Goal: Task Accomplishment & Management: Manage account settings

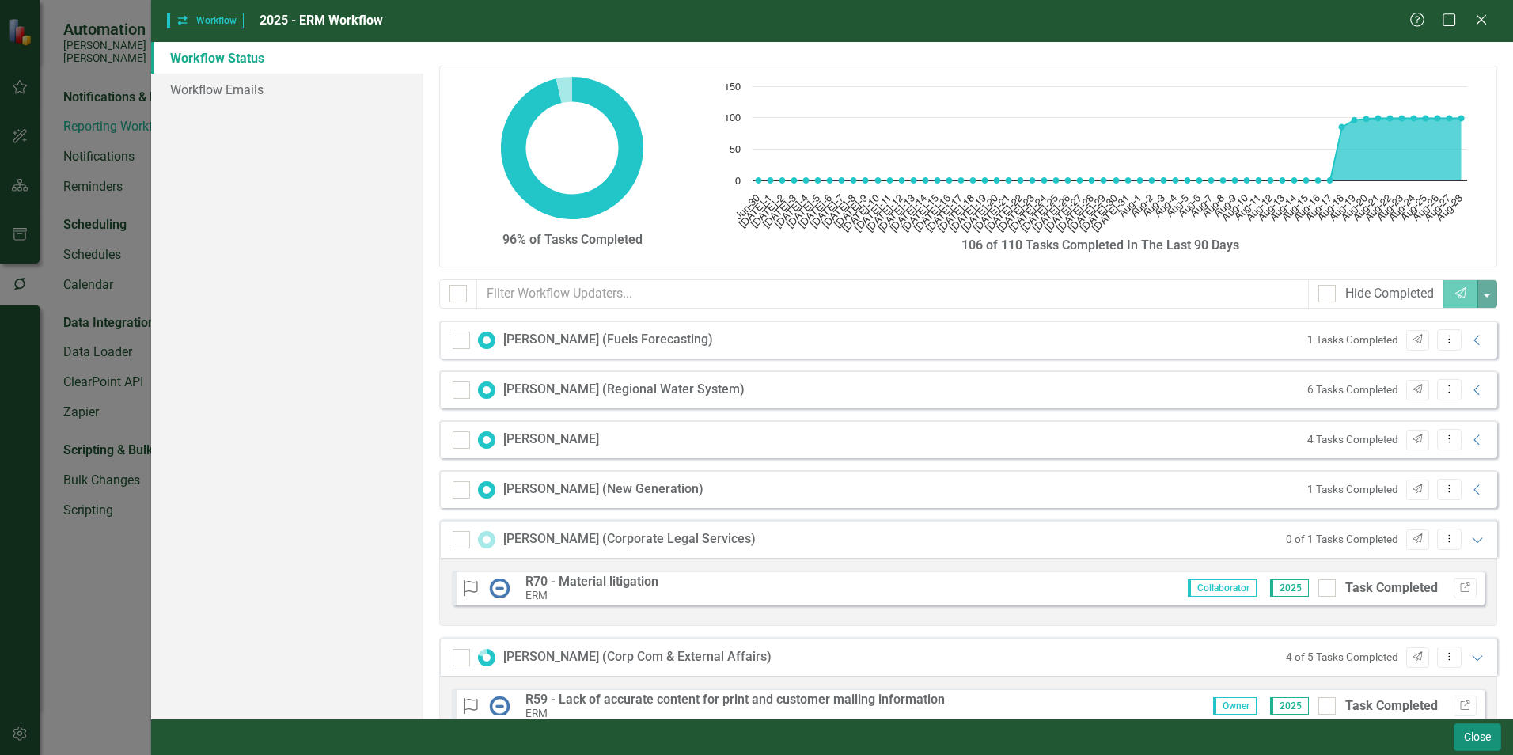
click at [1465, 742] on button "Close" at bounding box center [1477, 737] width 47 height 28
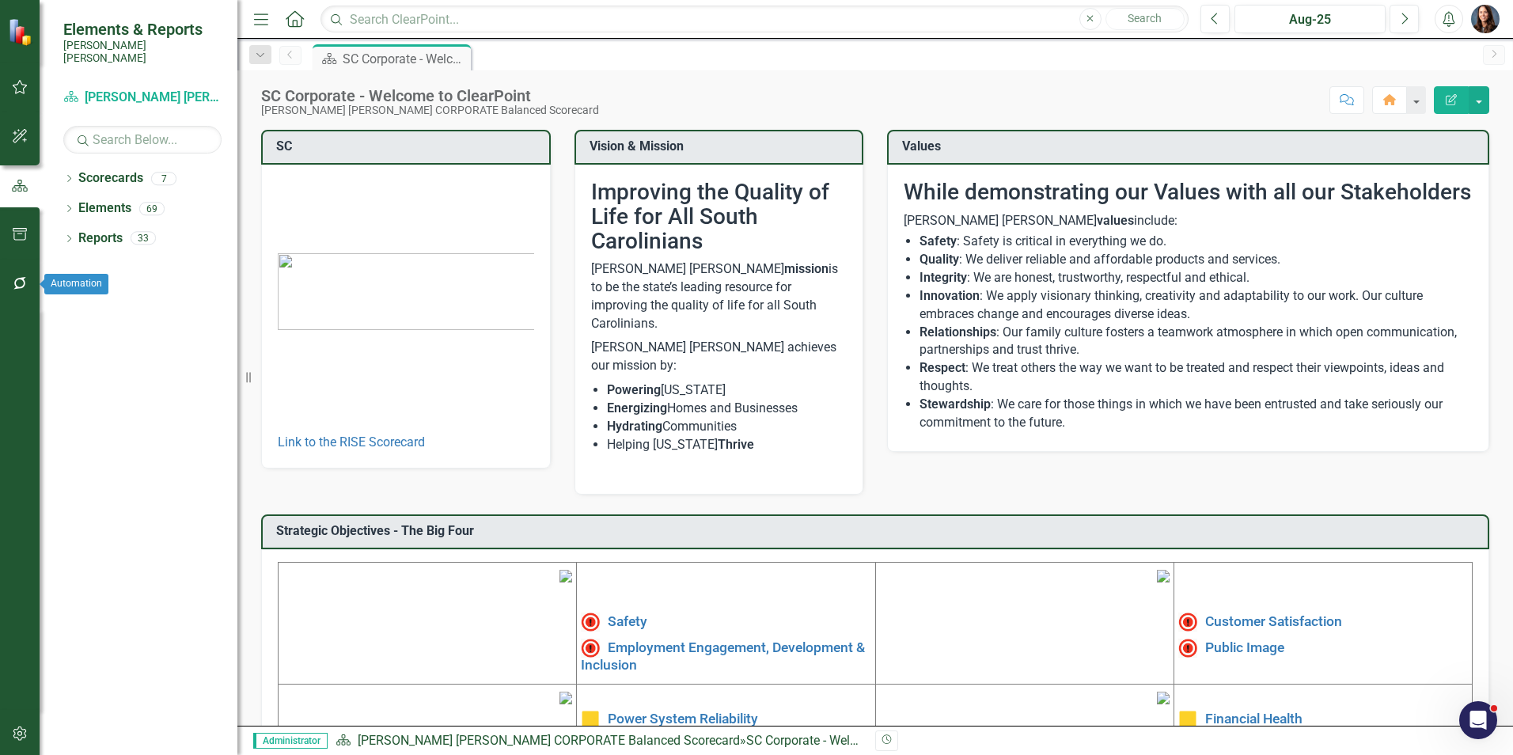
click at [23, 286] on icon "button" at bounding box center [20, 283] width 17 height 13
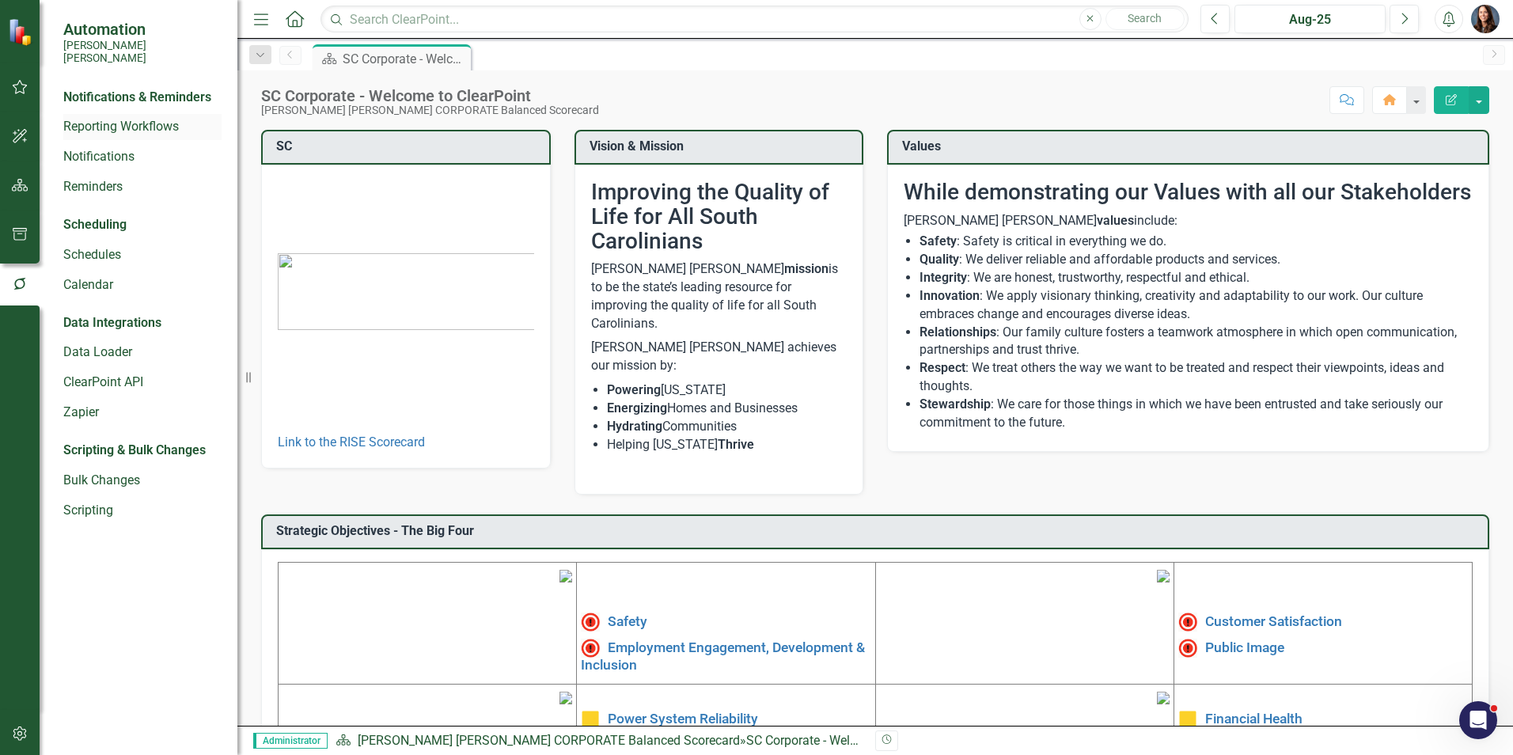
click at [121, 118] on link "Reporting Workflows" at bounding box center [142, 127] width 158 height 18
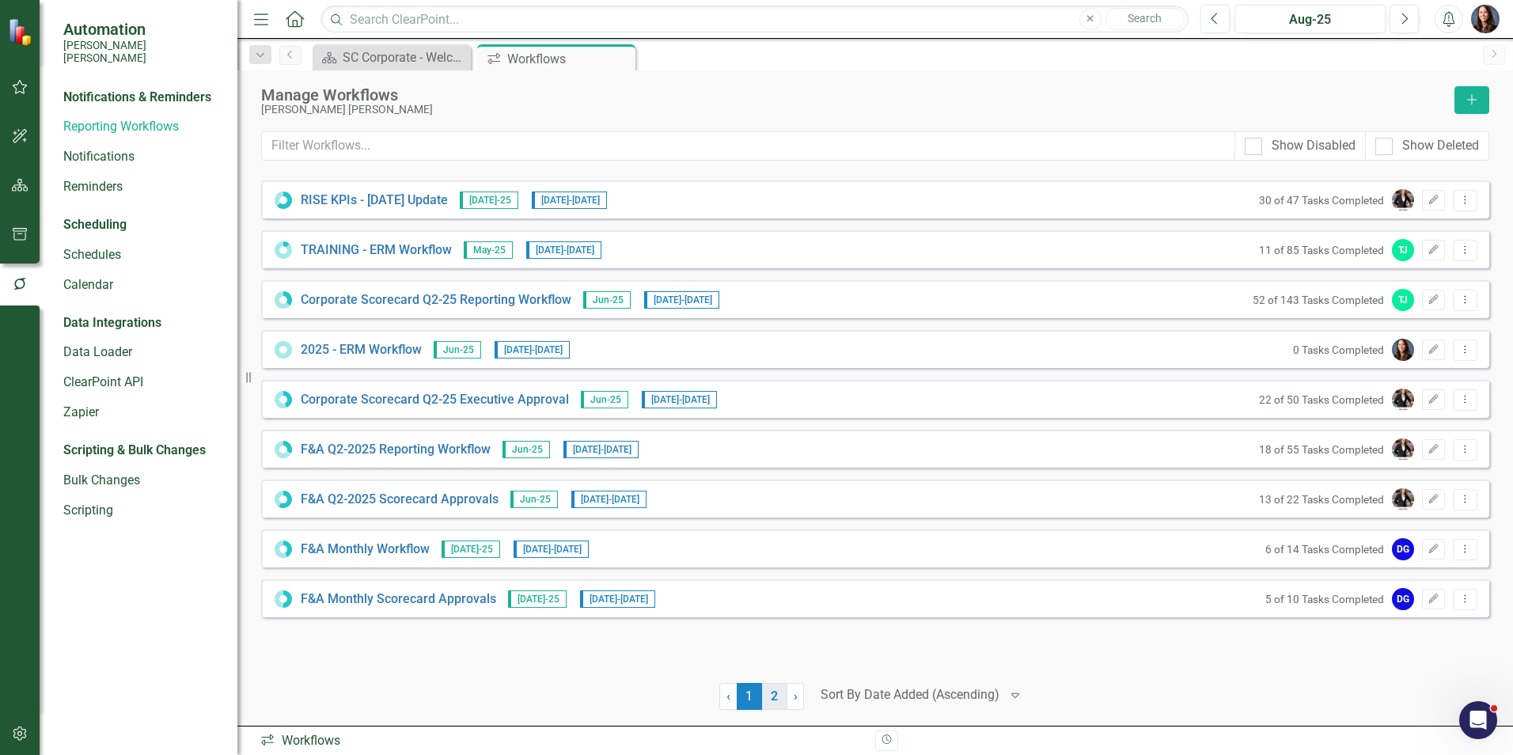
click at [780, 697] on link "2" at bounding box center [774, 696] width 25 height 27
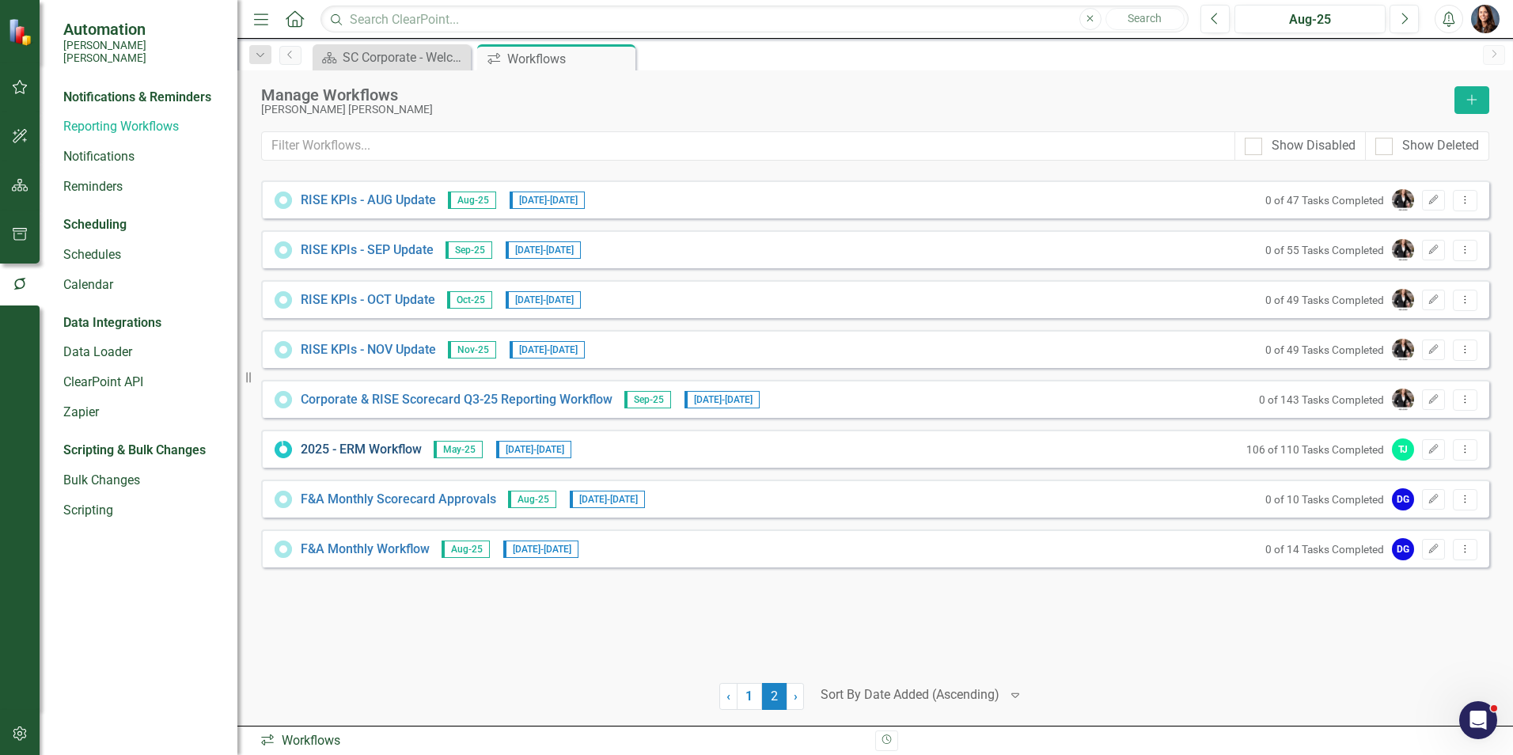
click at [375, 444] on link "2025 - ERM Workflow" at bounding box center [361, 450] width 121 height 18
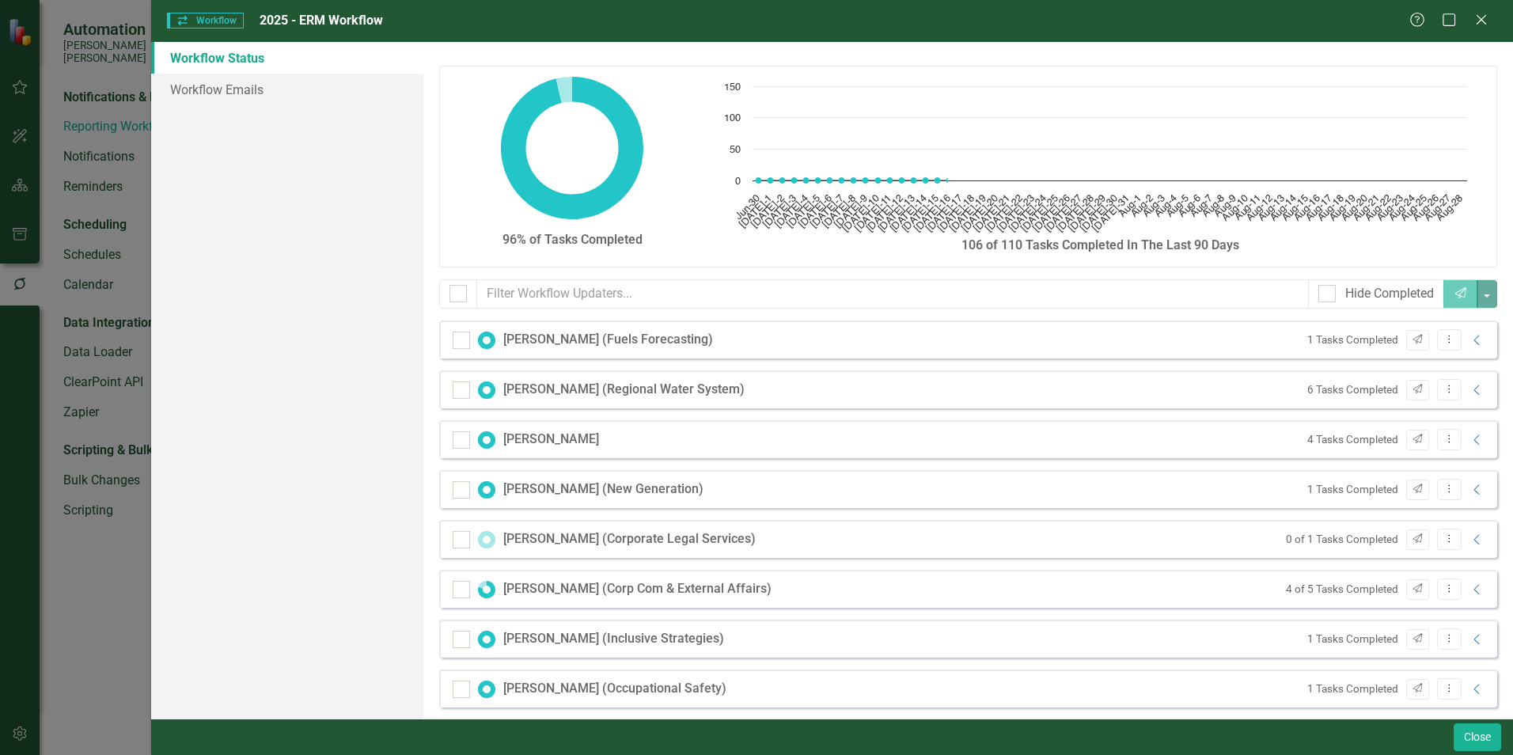
checkbox input "false"
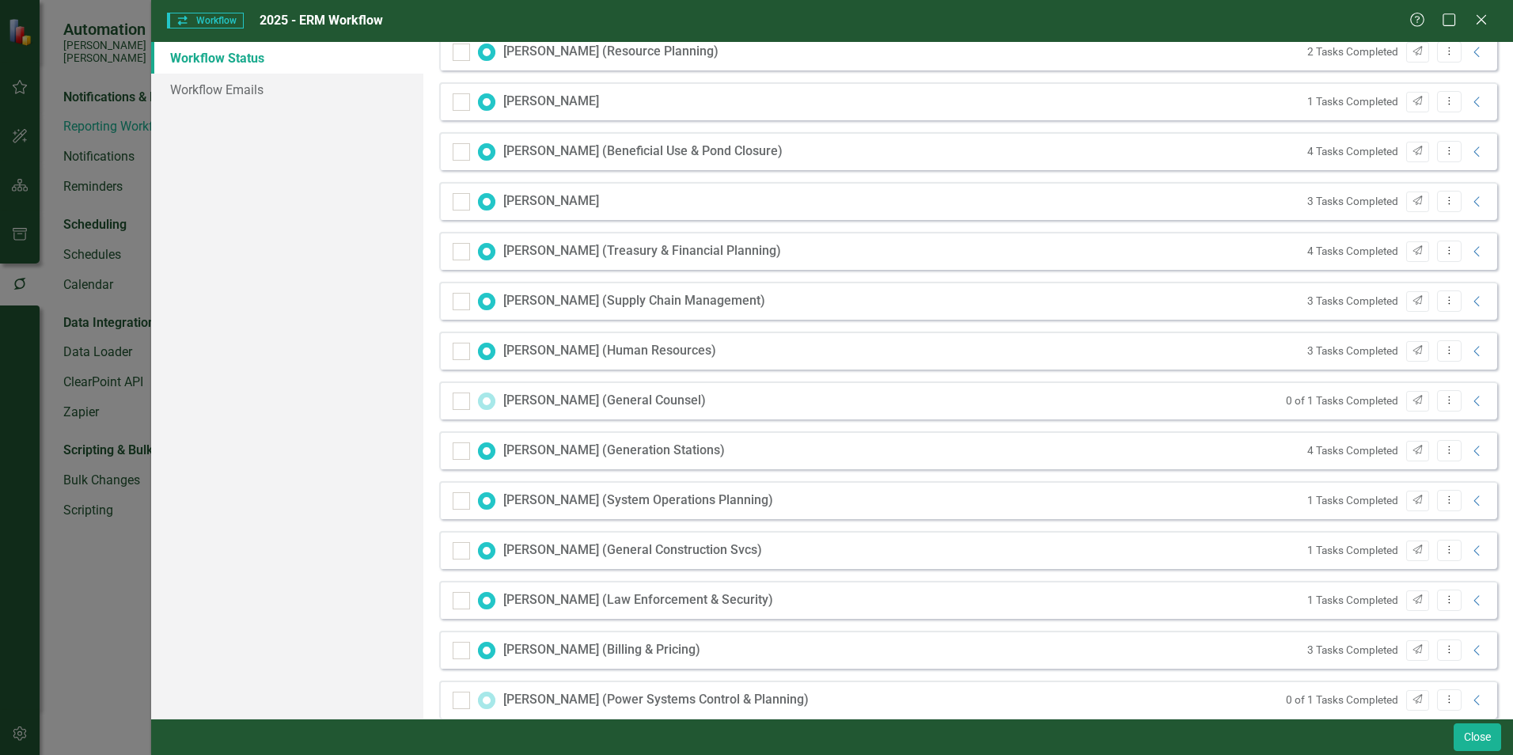
scroll to position [1346, 0]
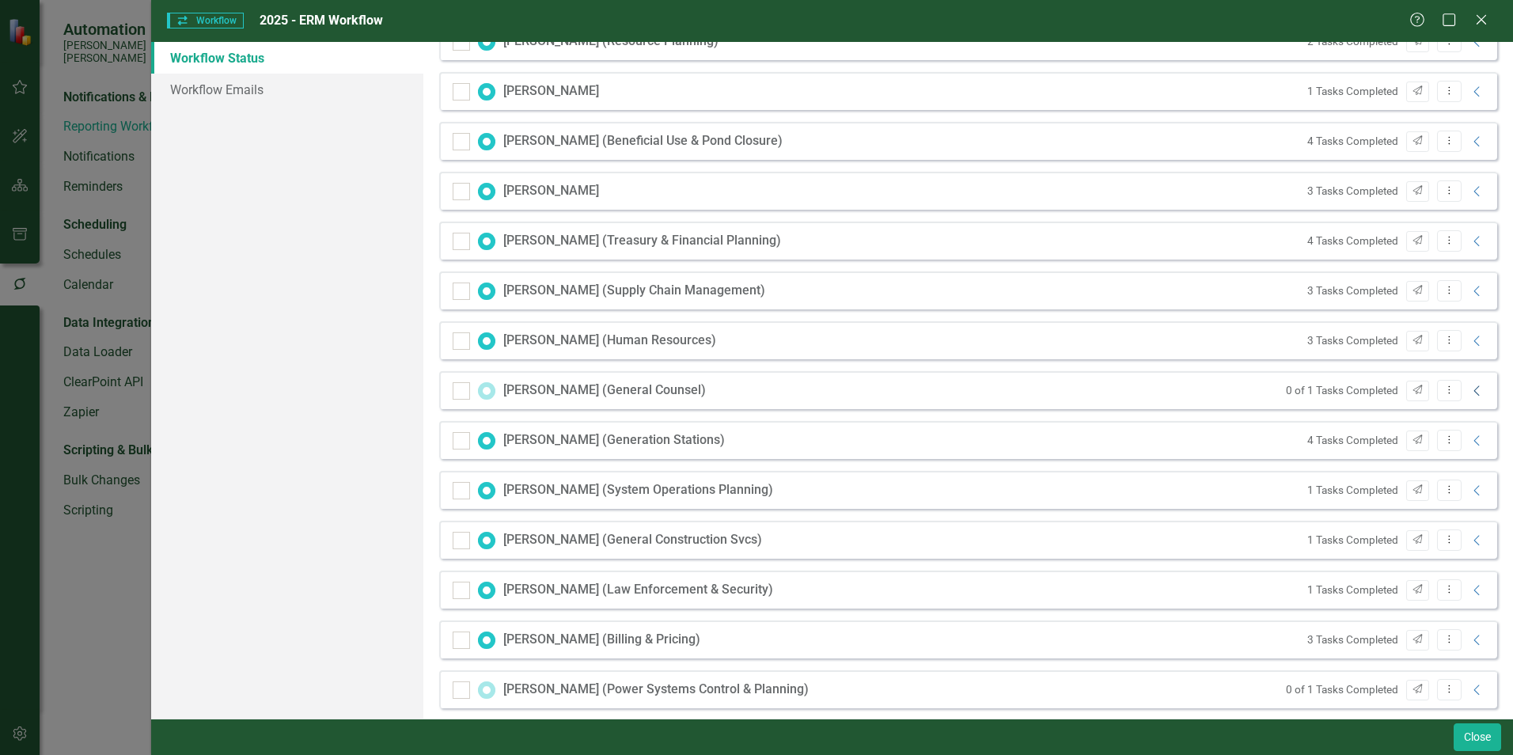
click at [1470, 392] on icon "Collapse" at bounding box center [1478, 391] width 16 height 13
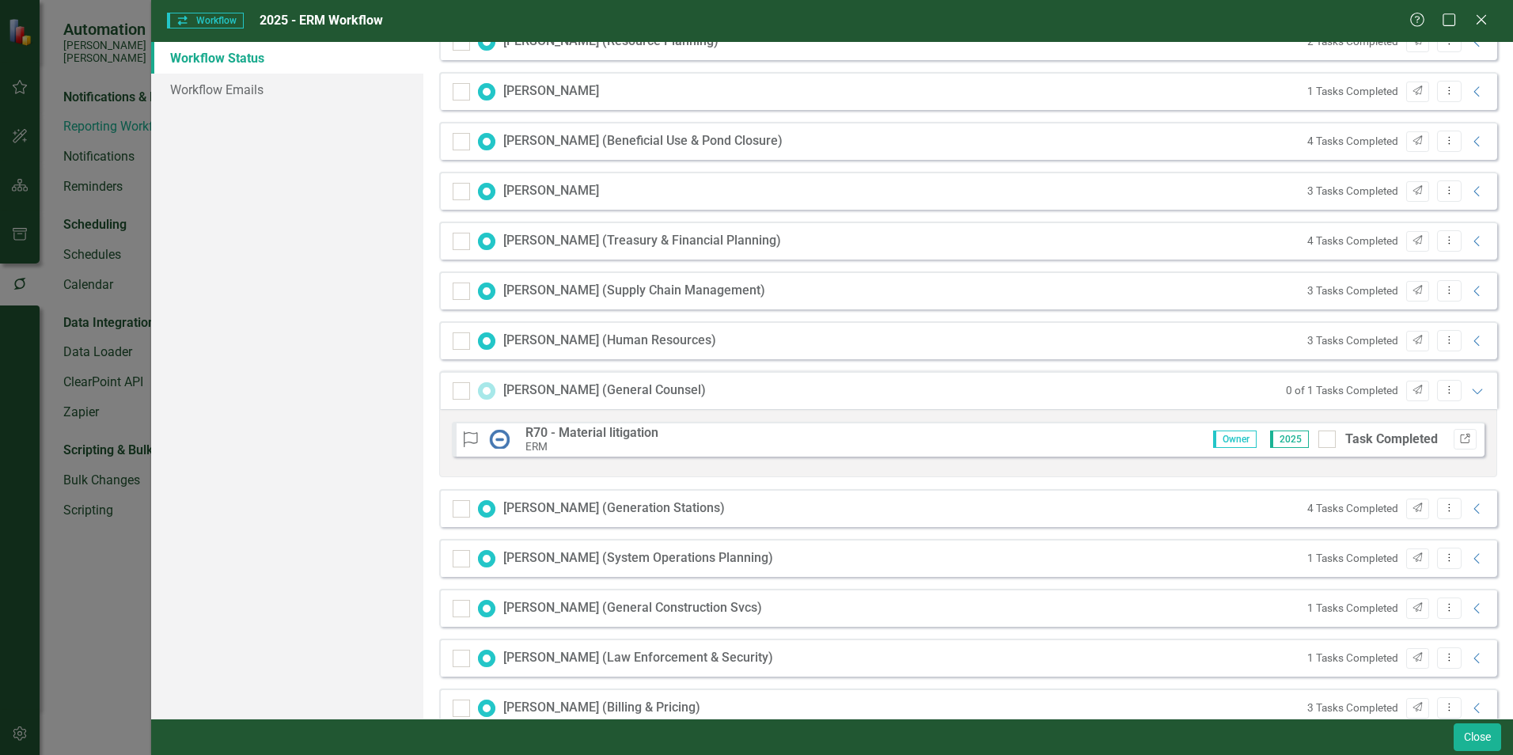
click at [1460, 441] on icon "Link" at bounding box center [1466, 439] width 12 height 9
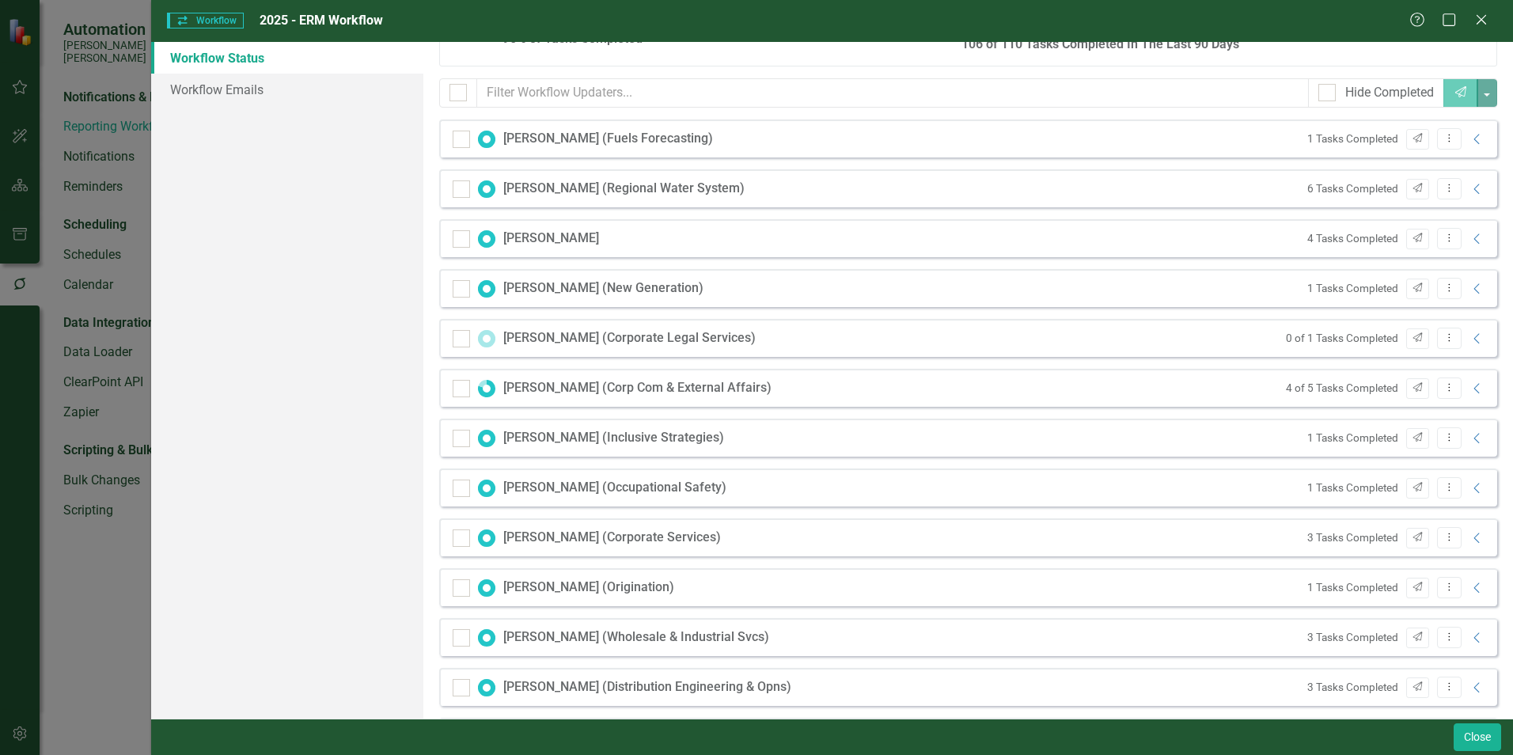
scroll to position [0, 0]
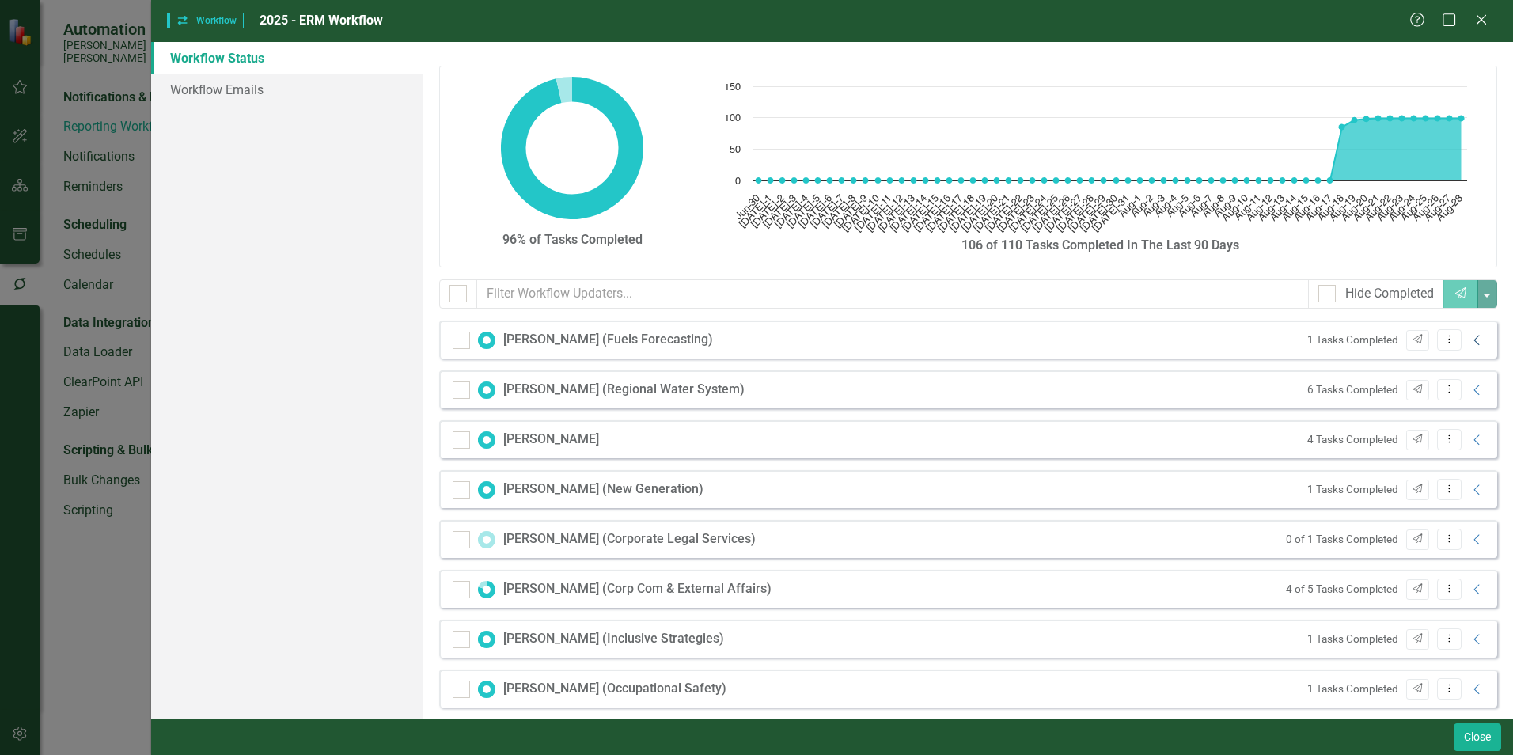
click at [1470, 340] on icon "Collapse" at bounding box center [1478, 340] width 16 height 13
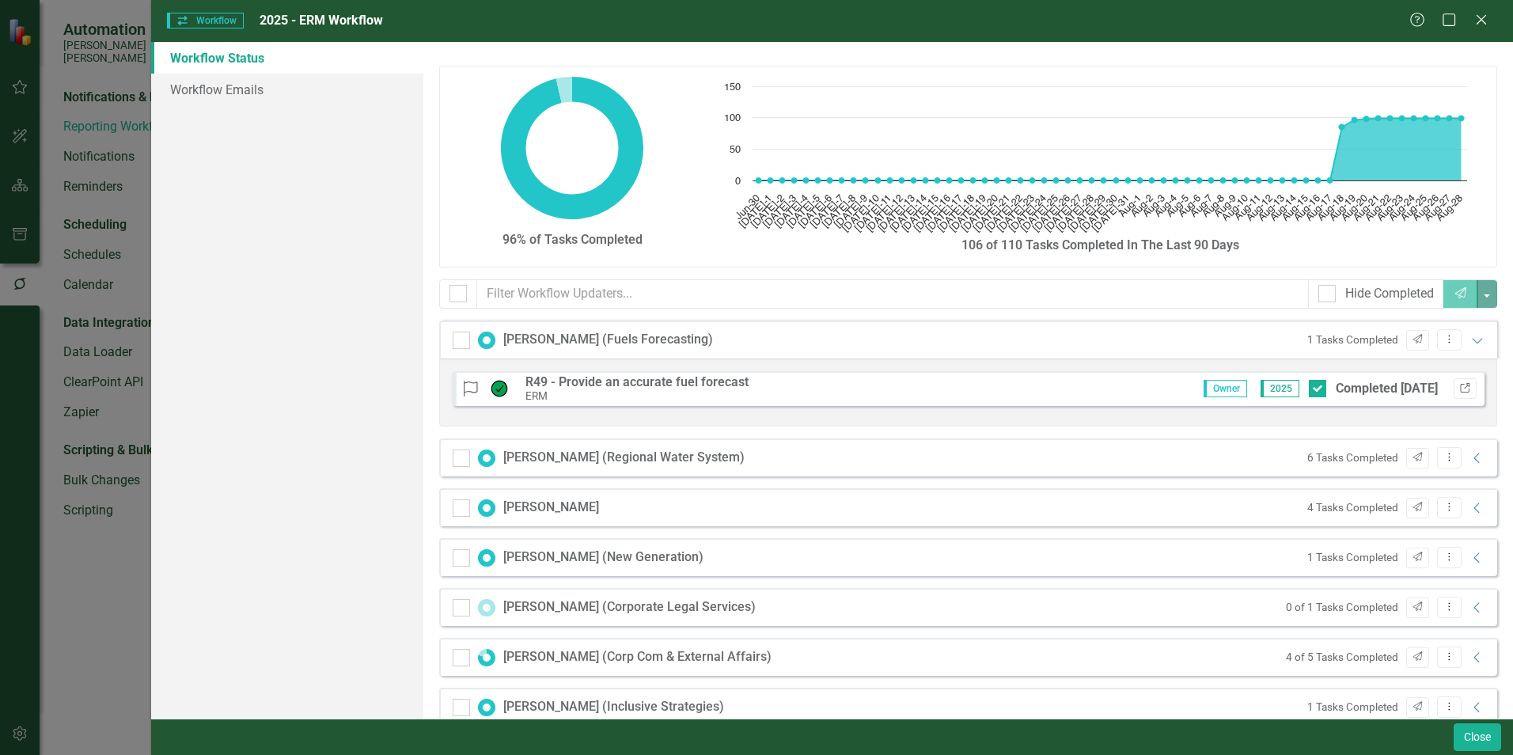
click at [1460, 387] on icon "Link" at bounding box center [1466, 388] width 12 height 9
click at [1481, 21] on icon at bounding box center [1481, 19] width 12 height 12
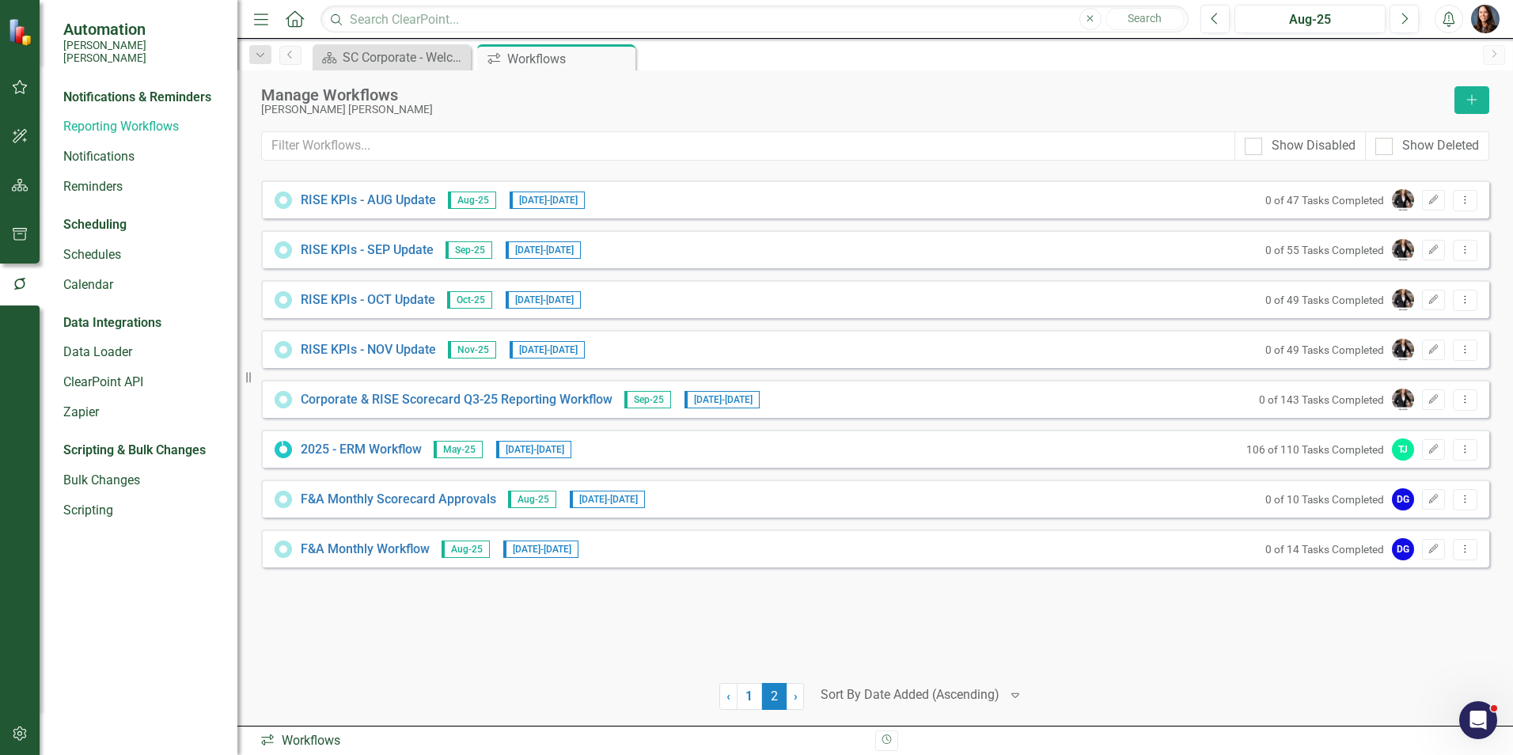
click at [1441, 25] on icon "Alerts" at bounding box center [1449, 19] width 17 height 16
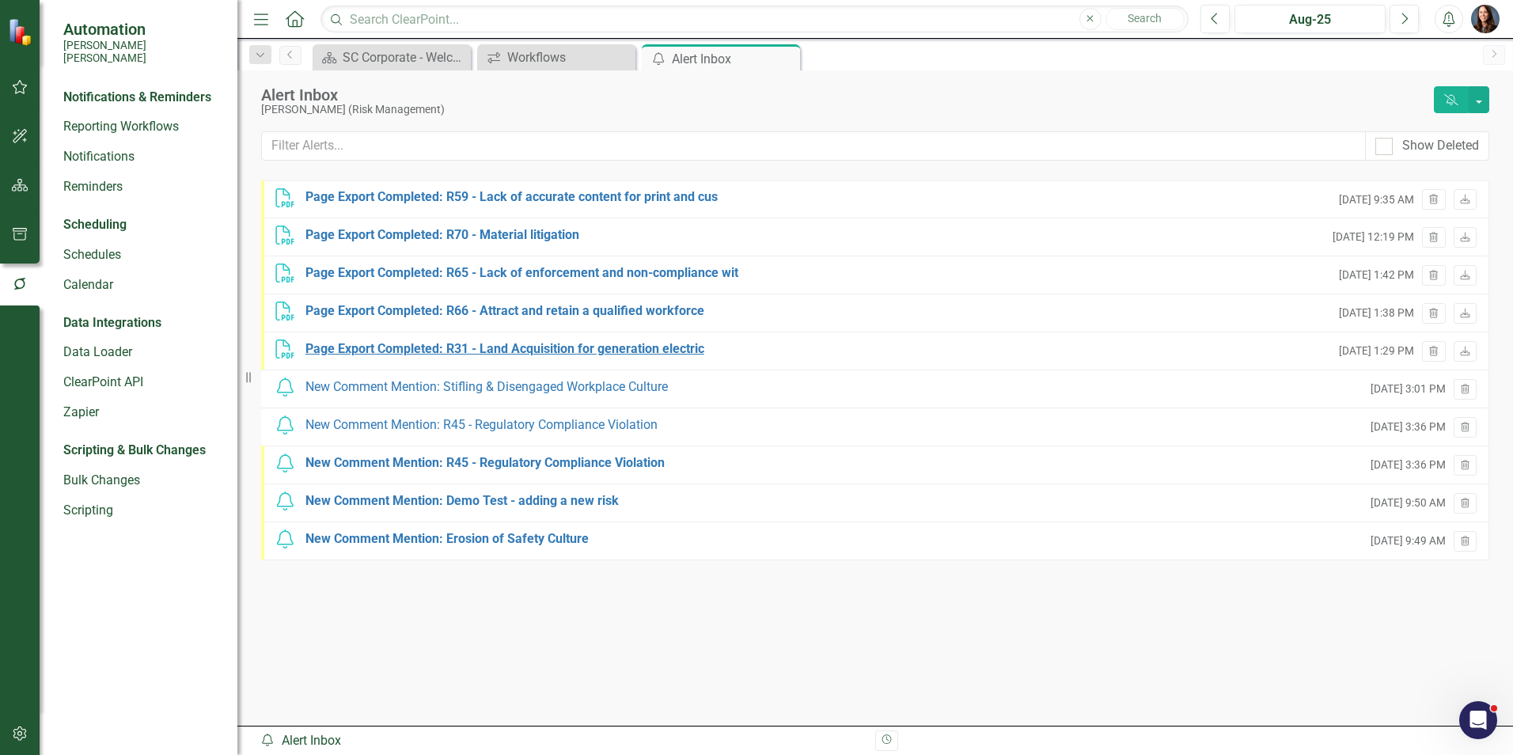
click at [550, 348] on div "Page Export Completed: R31 - Land Acquisition for generation electric" at bounding box center [505, 349] width 399 height 18
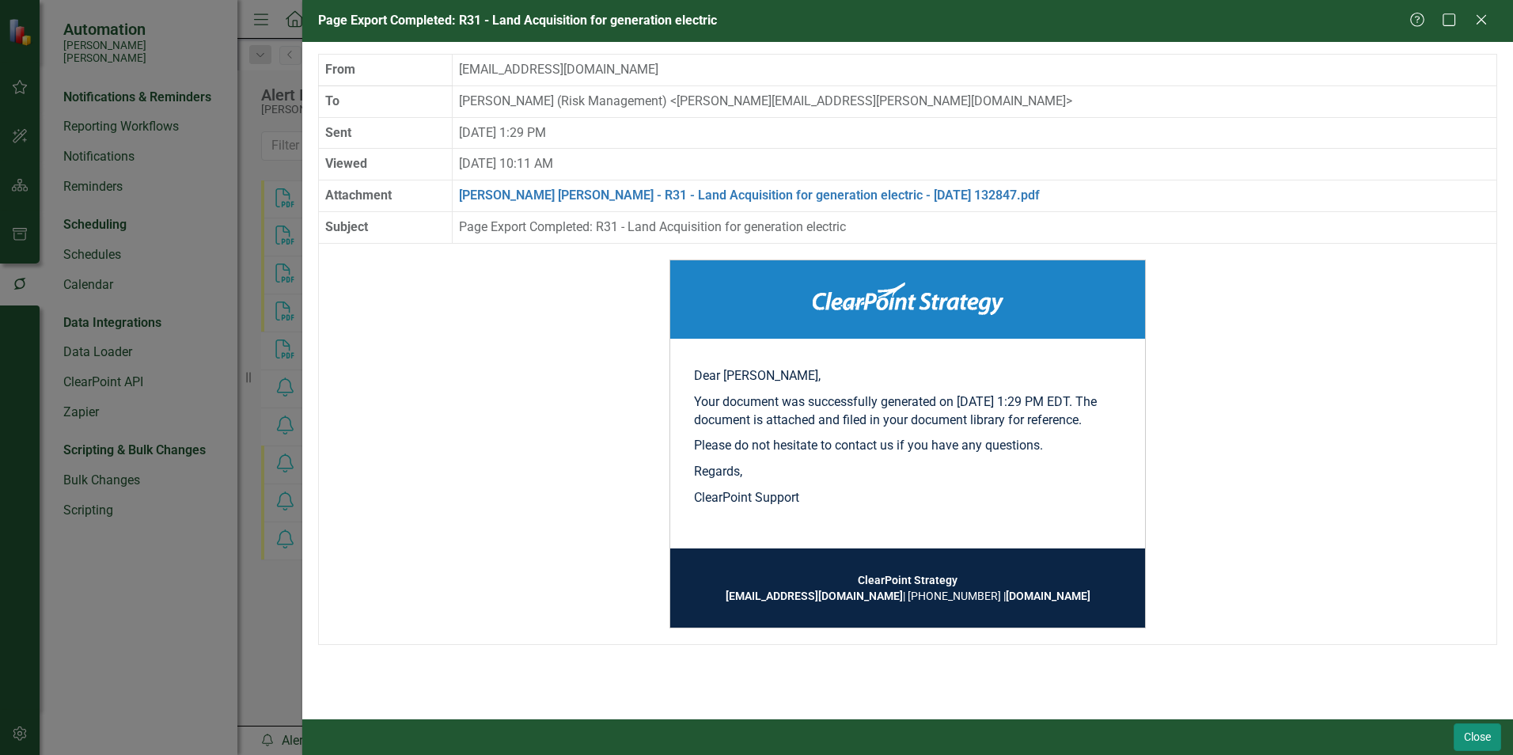
drag, startPoint x: 1464, startPoint y: 747, endPoint x: 1448, endPoint y: 742, distance: 16.5
click at [1454, 742] on button "Close" at bounding box center [1477, 737] width 47 height 28
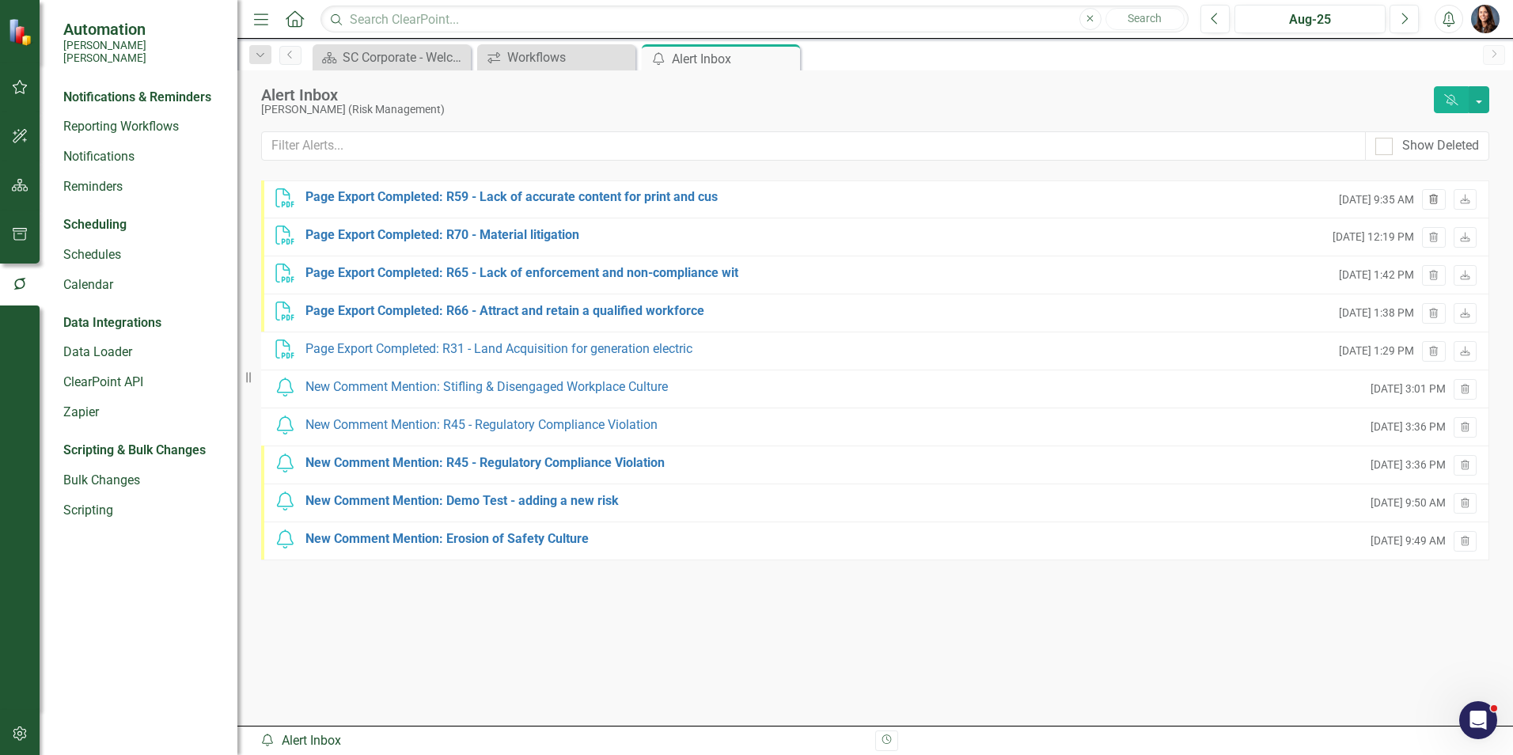
click at [1433, 198] on icon "Trash" at bounding box center [1434, 200] width 12 height 9
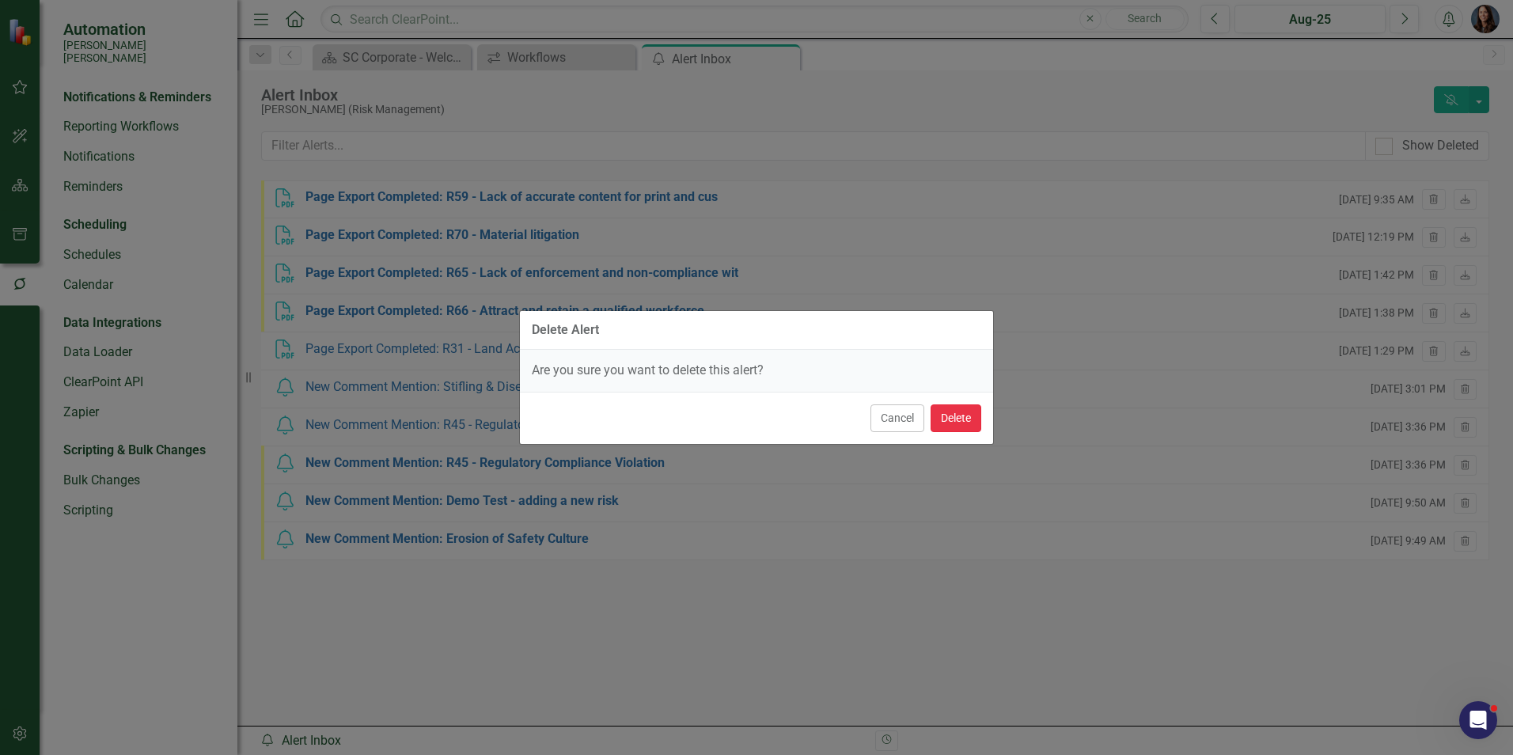
click at [951, 419] on button "Delete" at bounding box center [956, 418] width 51 height 28
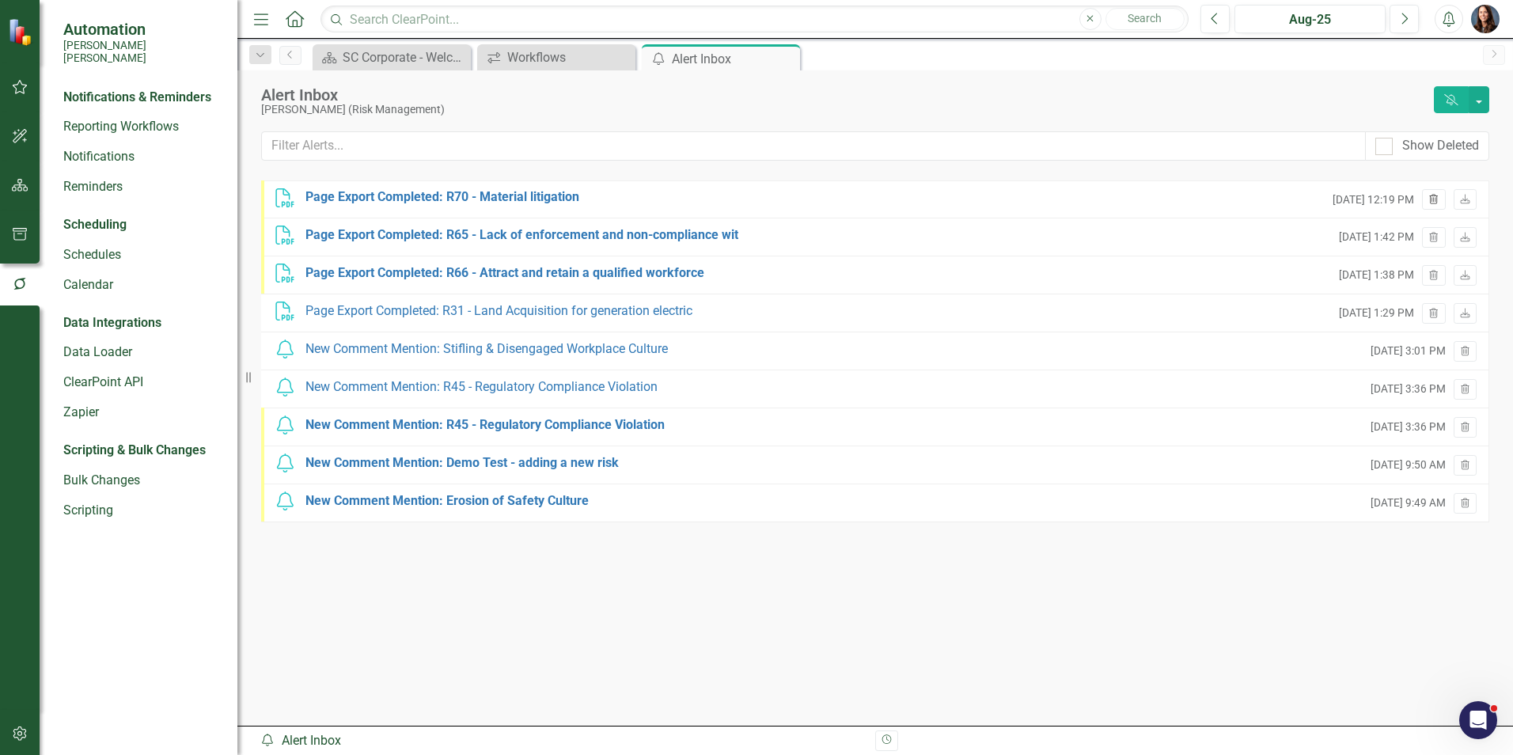
click at [1431, 203] on icon "button" at bounding box center [1434, 198] width 9 height 9
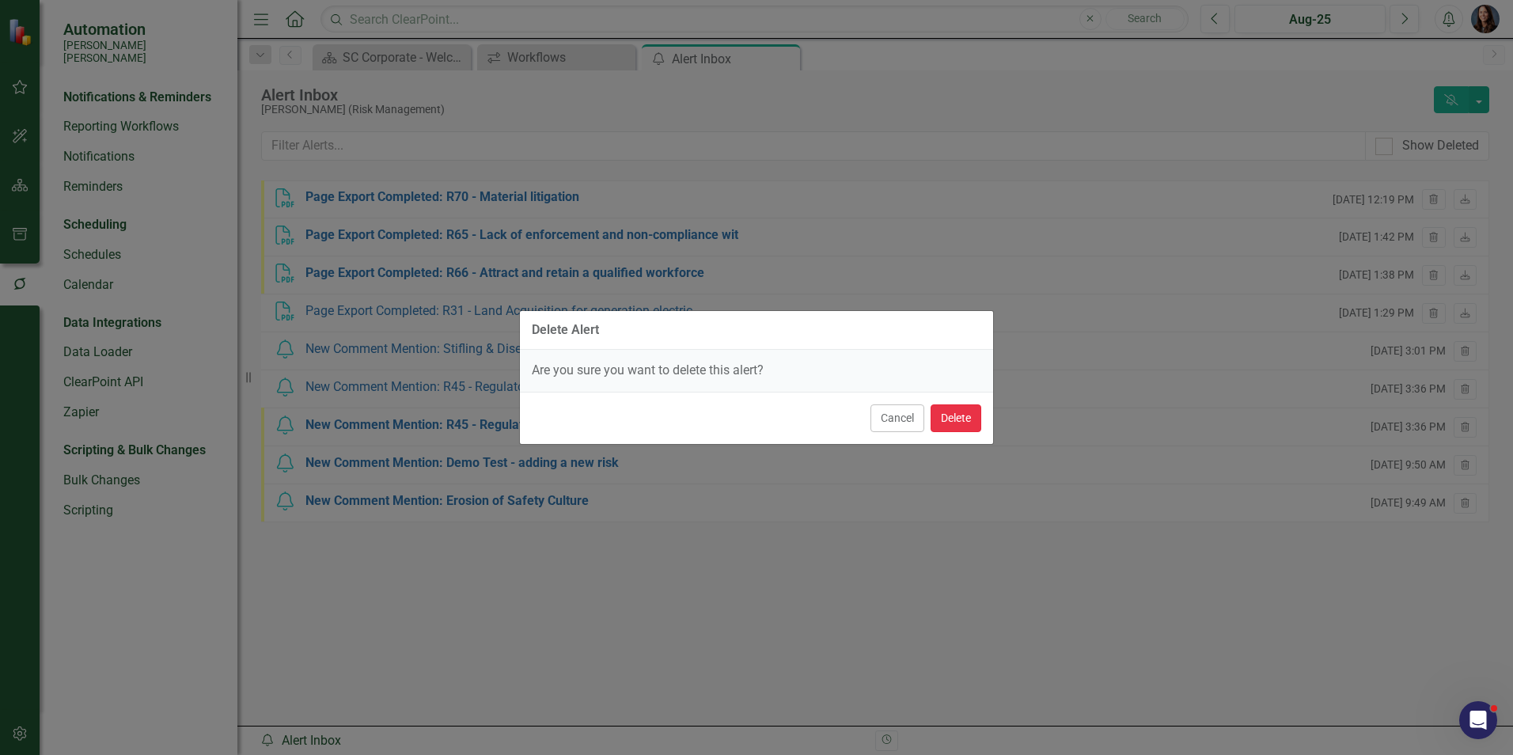
click at [969, 416] on button "Delete" at bounding box center [956, 418] width 51 height 28
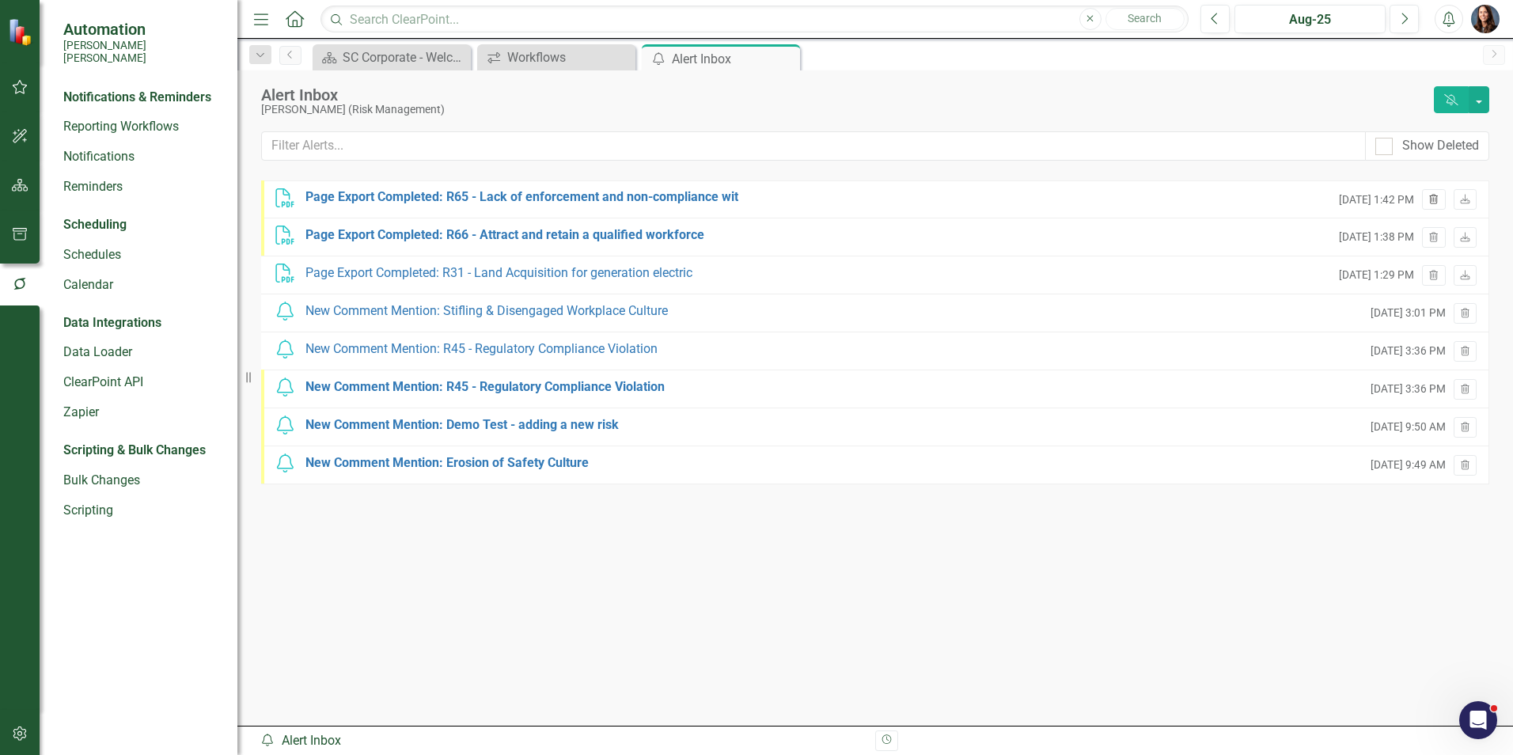
click at [1431, 205] on icon "Trash" at bounding box center [1434, 200] width 12 height 9
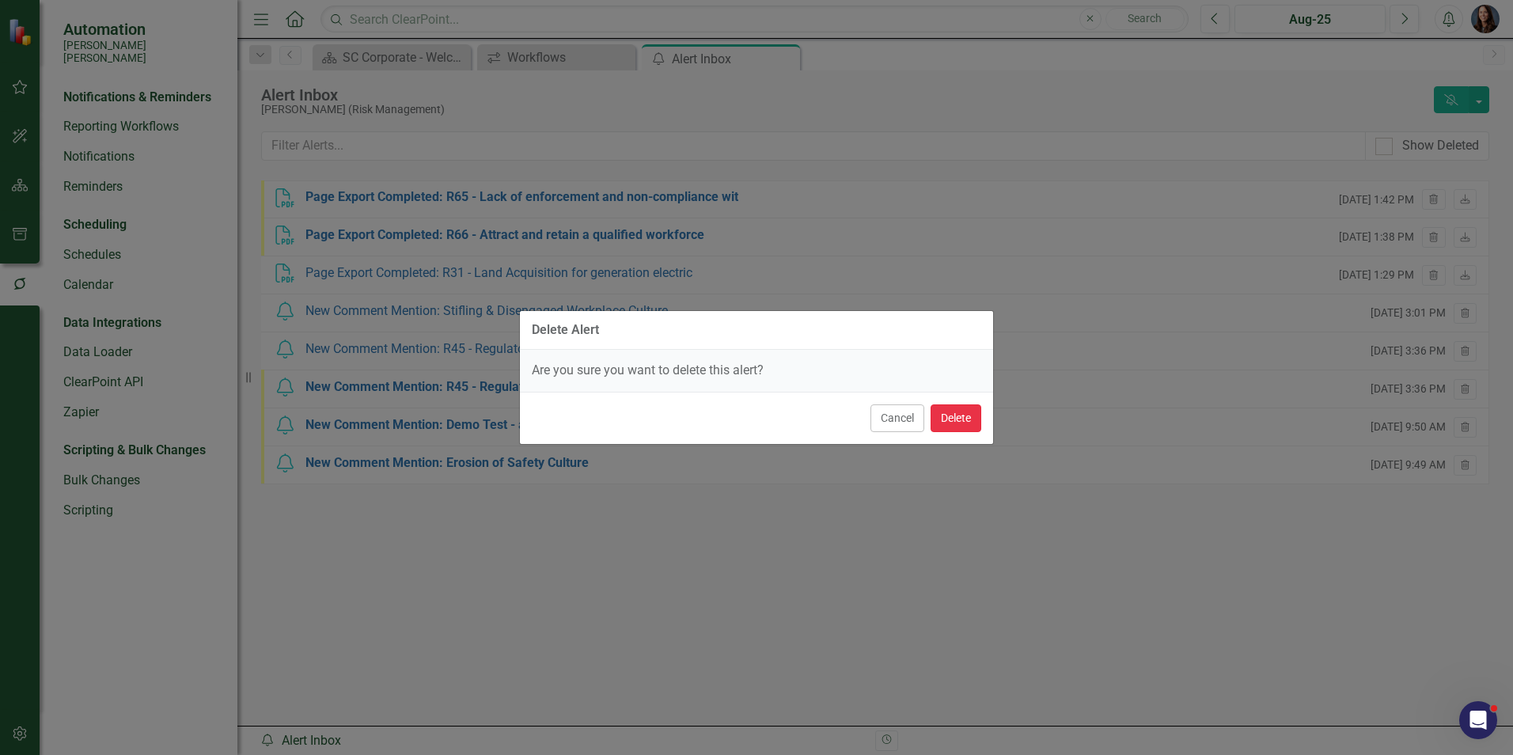
click at [966, 420] on button "Delete" at bounding box center [956, 418] width 51 height 28
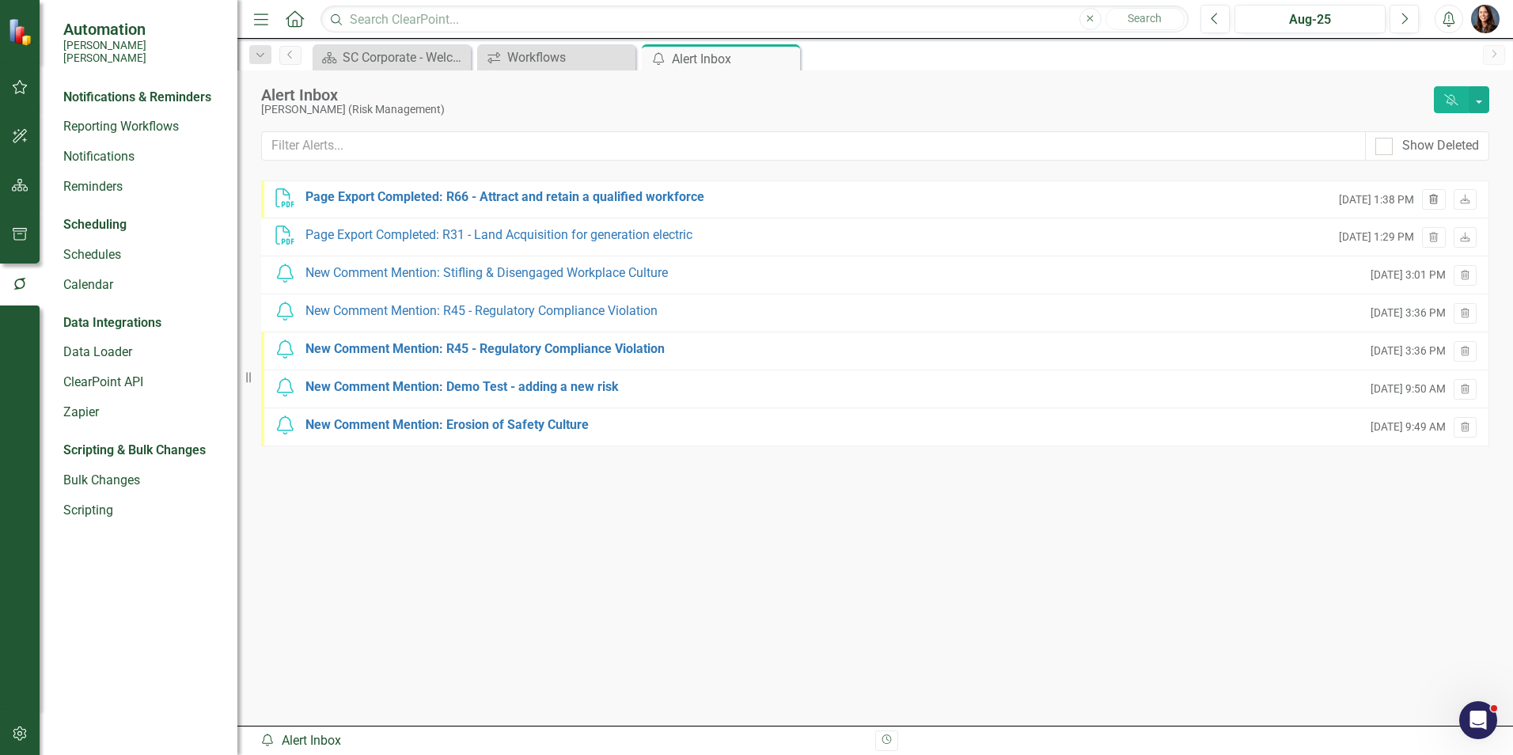
click at [1435, 201] on icon "Trash" at bounding box center [1434, 200] width 12 height 9
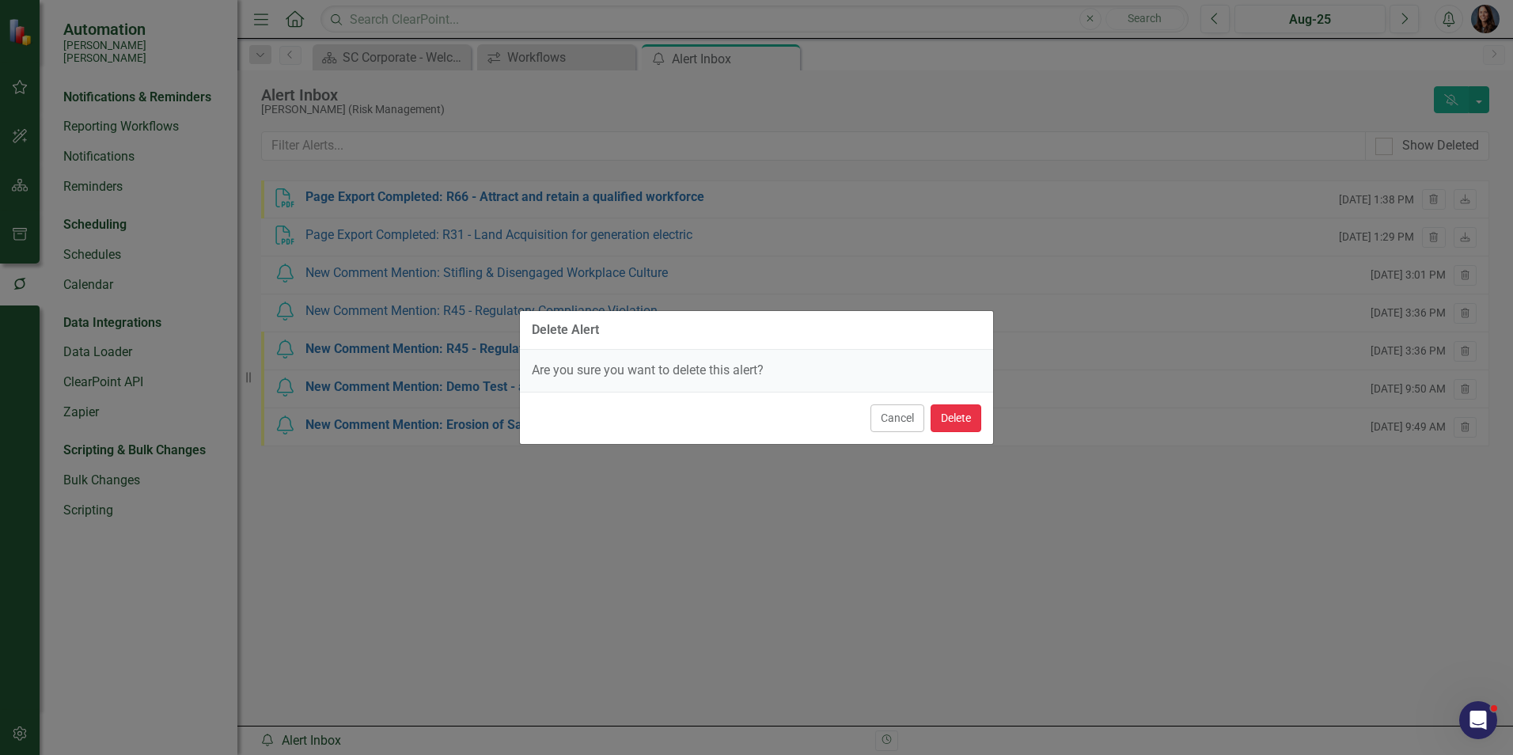
click at [969, 423] on button "Delete" at bounding box center [956, 418] width 51 height 28
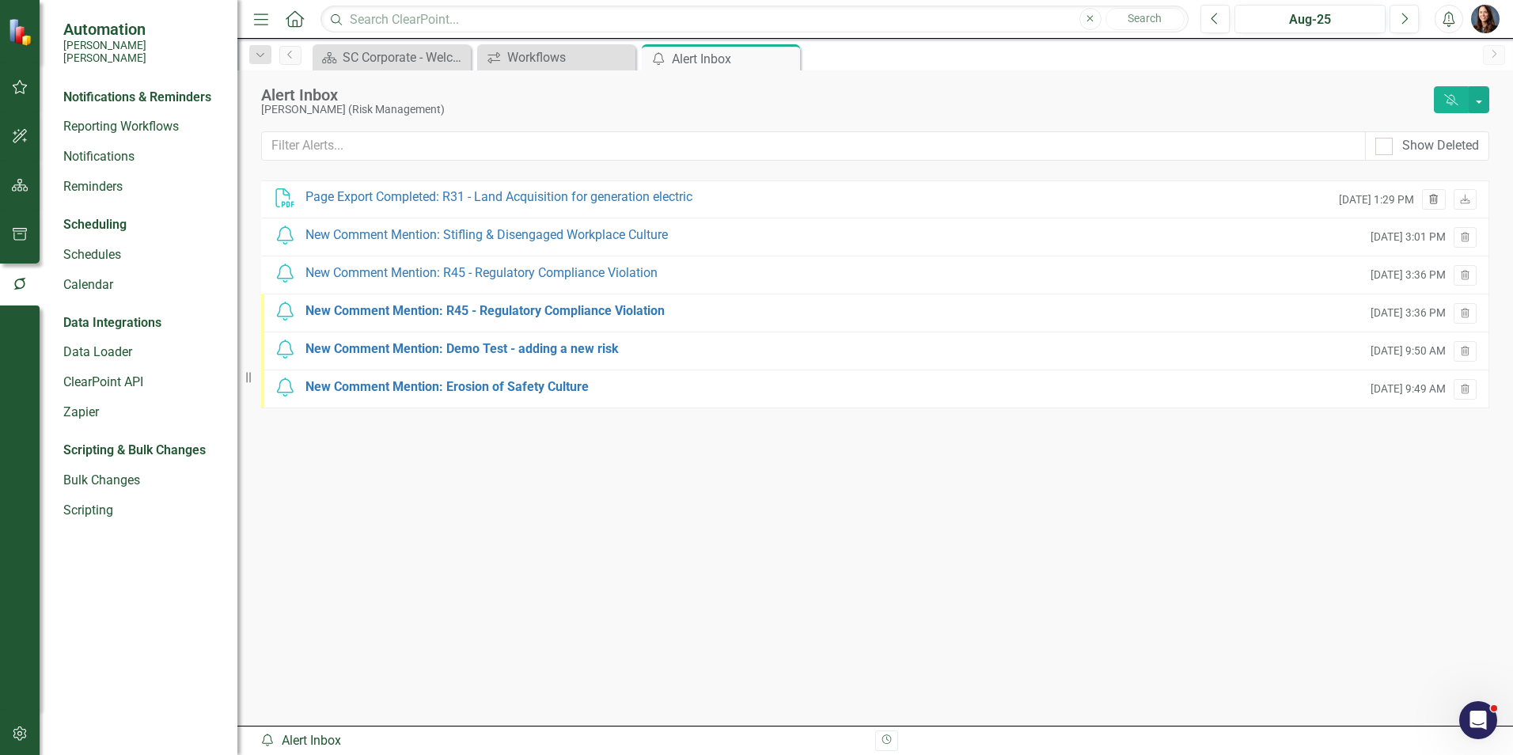
click at [1432, 201] on icon "Trash" at bounding box center [1434, 200] width 12 height 9
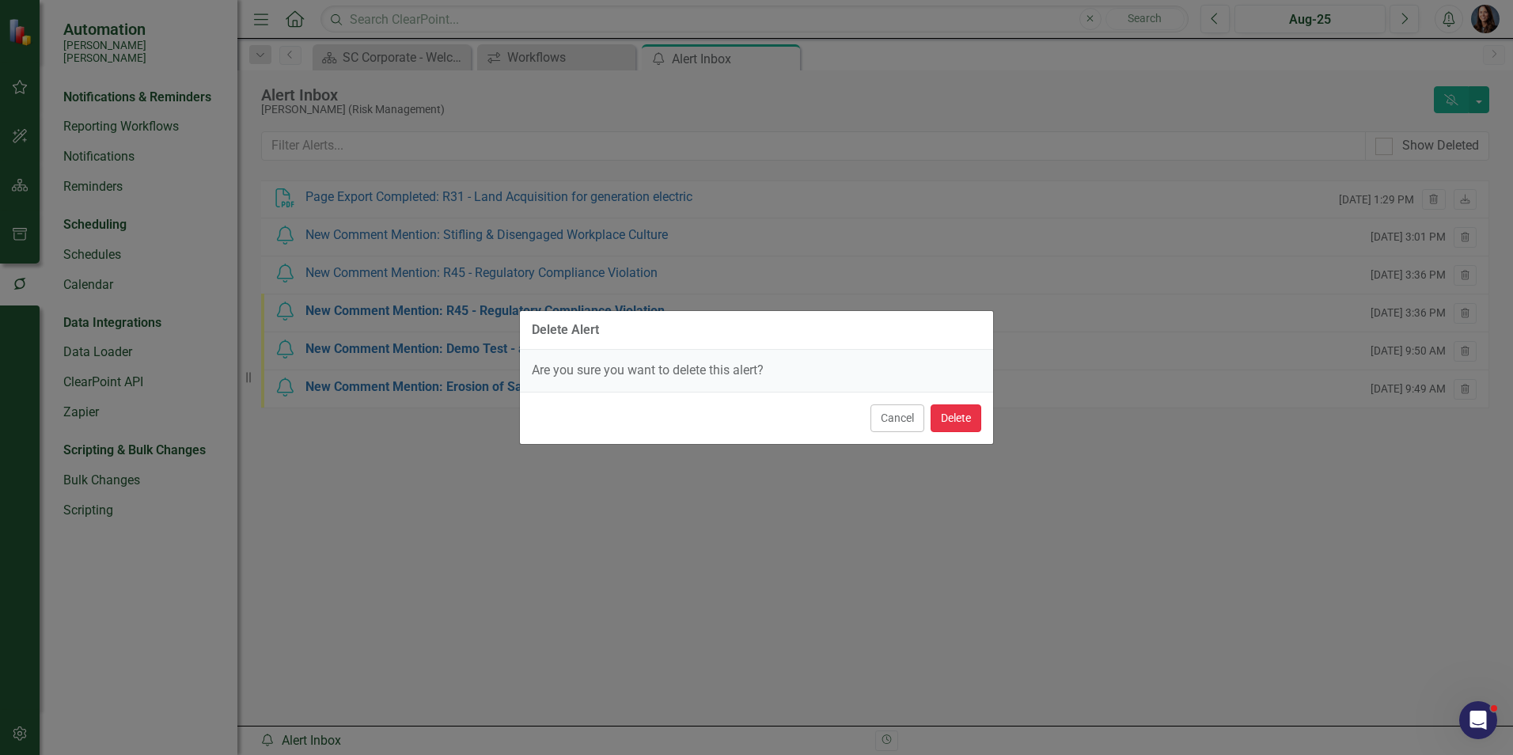
click at [954, 423] on button "Delete" at bounding box center [956, 418] width 51 height 28
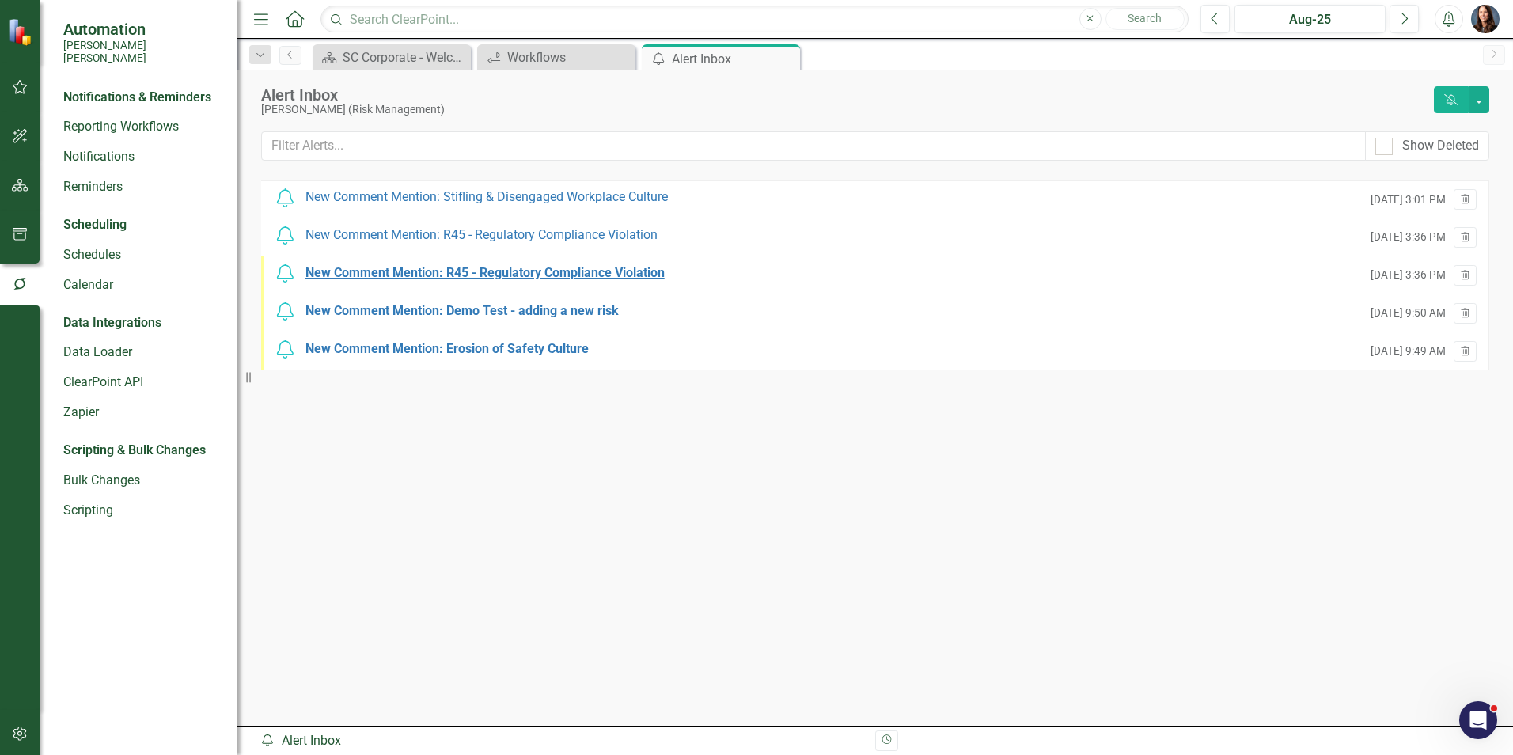
click at [569, 273] on div "New Comment Mention: R45 - Regulatory Compliance Violation" at bounding box center [485, 273] width 359 height 18
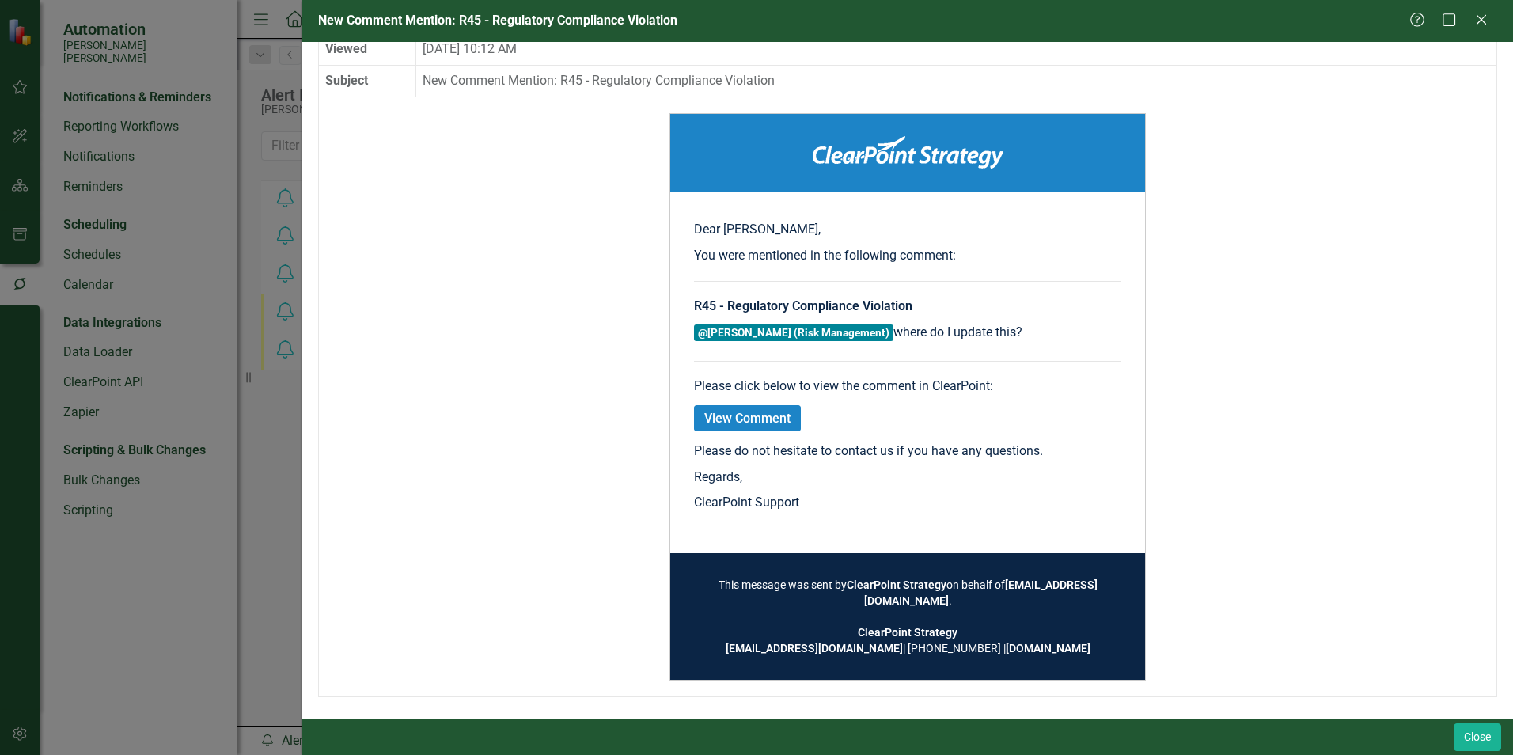
scroll to position [116, 0]
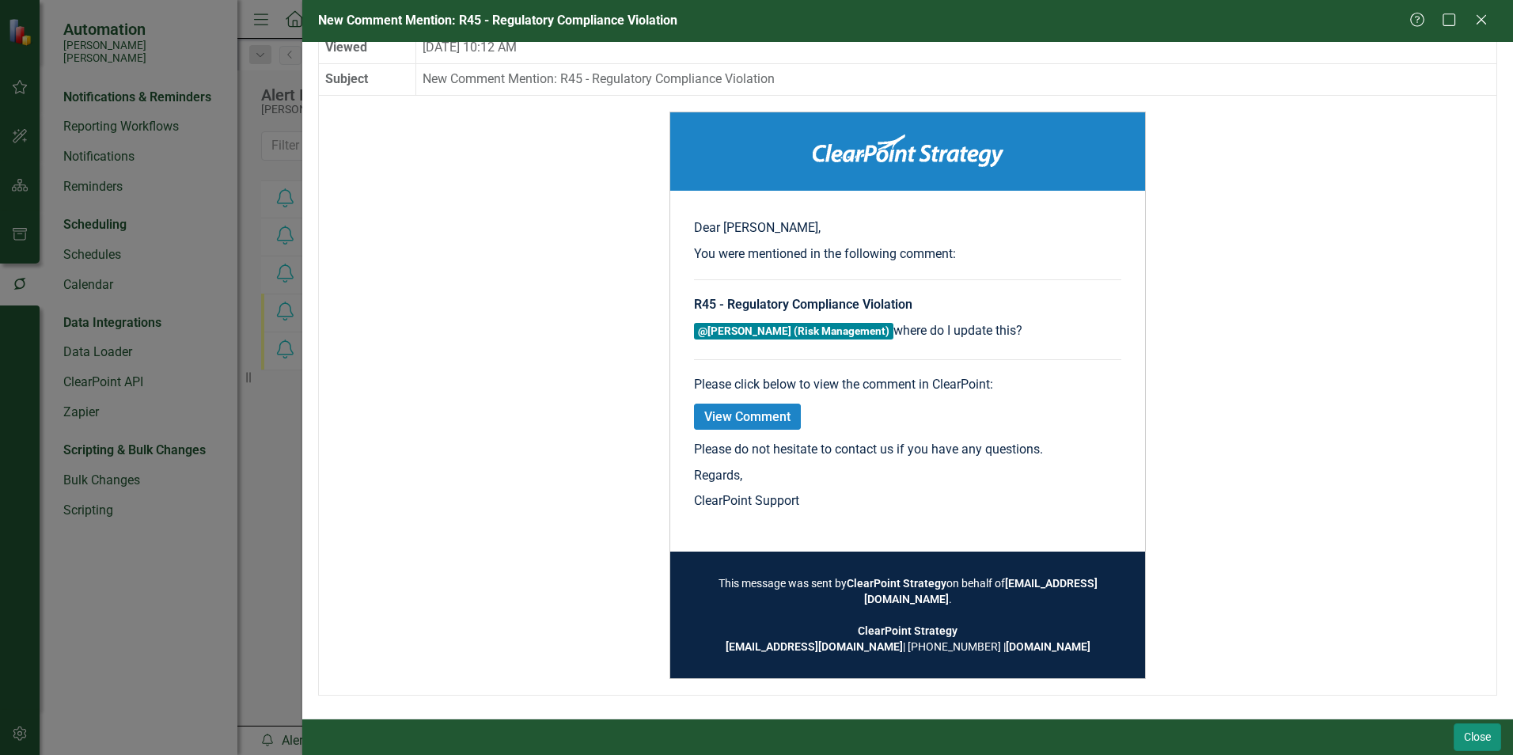
click at [1468, 740] on button "Close" at bounding box center [1477, 737] width 47 height 28
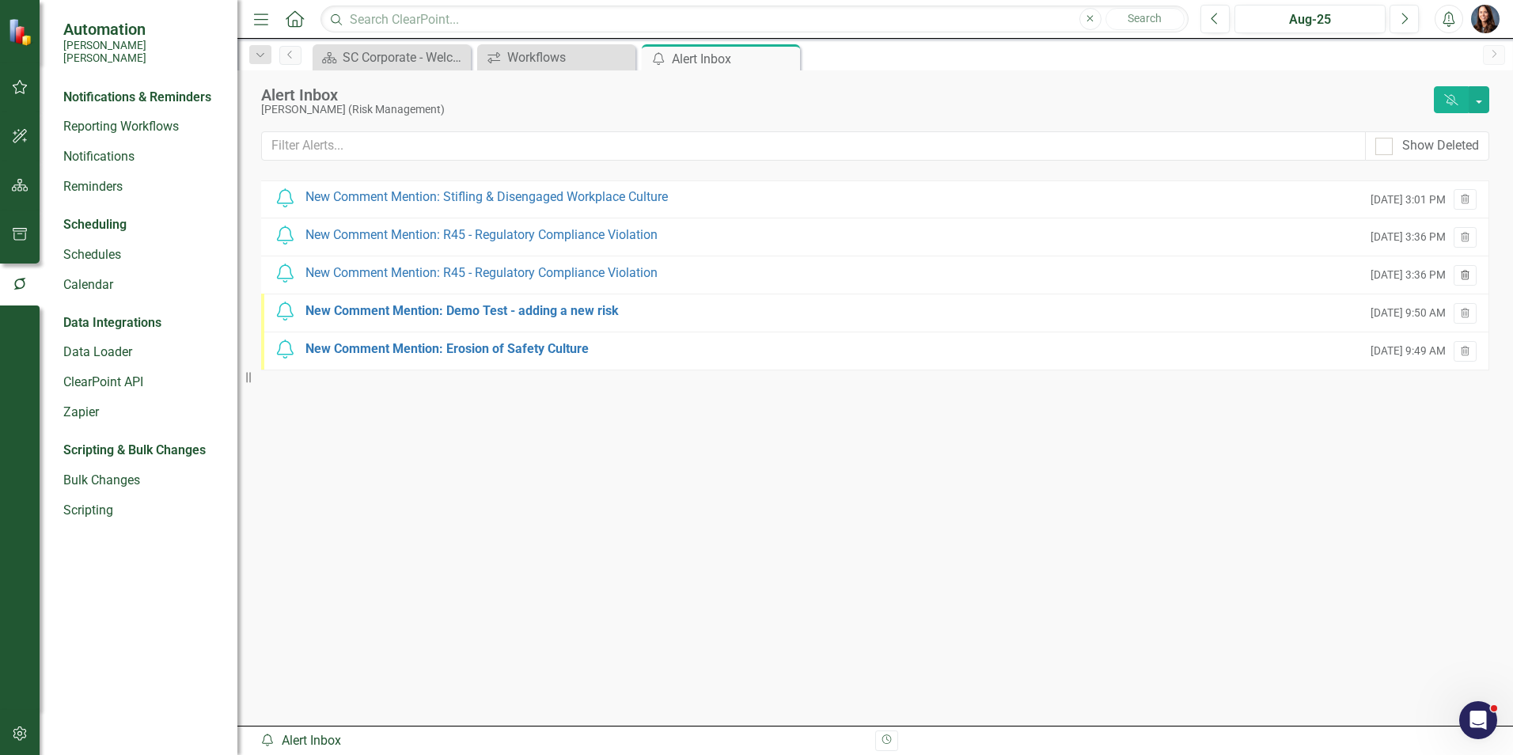
click at [1466, 277] on icon "Trash" at bounding box center [1466, 276] width 12 height 9
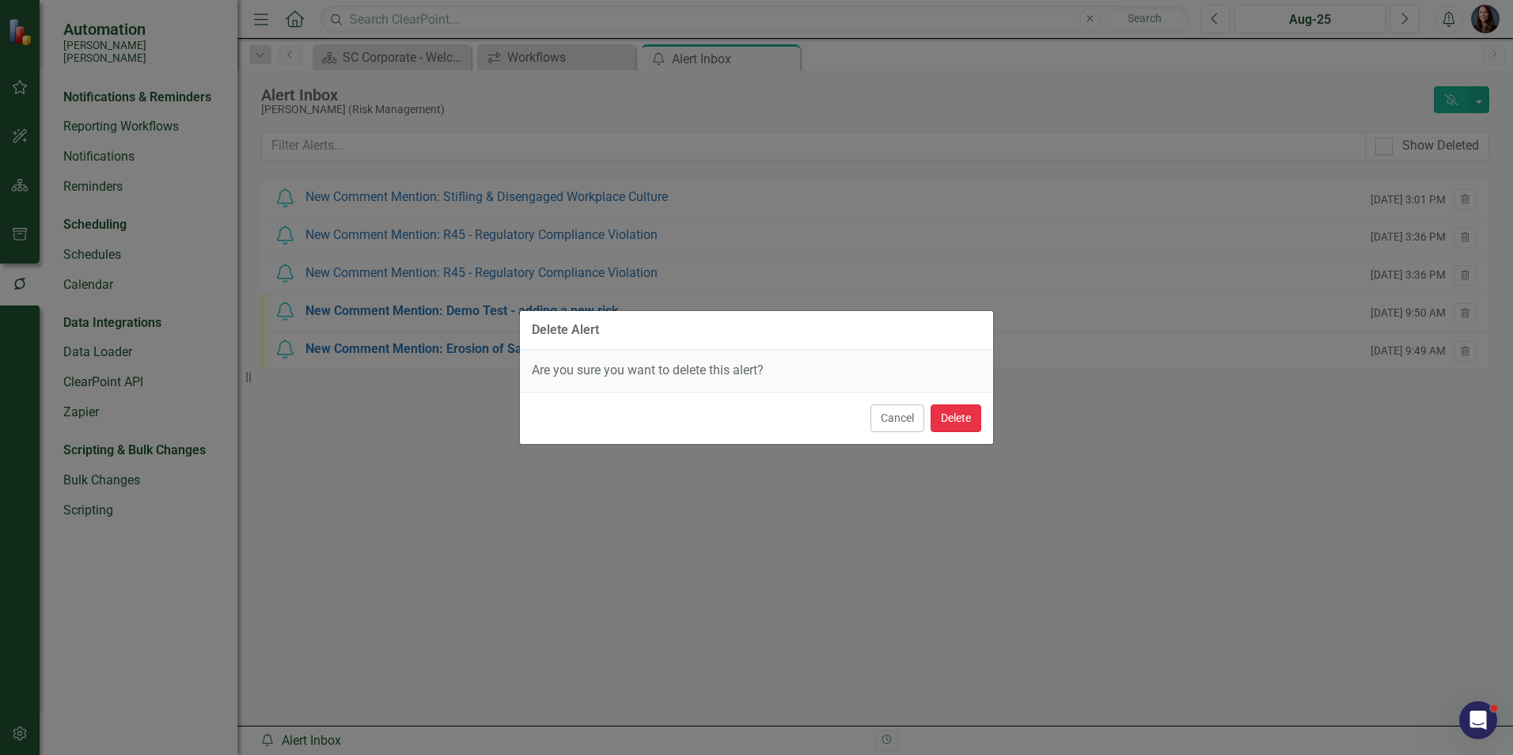
click at [953, 409] on button "Delete" at bounding box center [956, 418] width 51 height 28
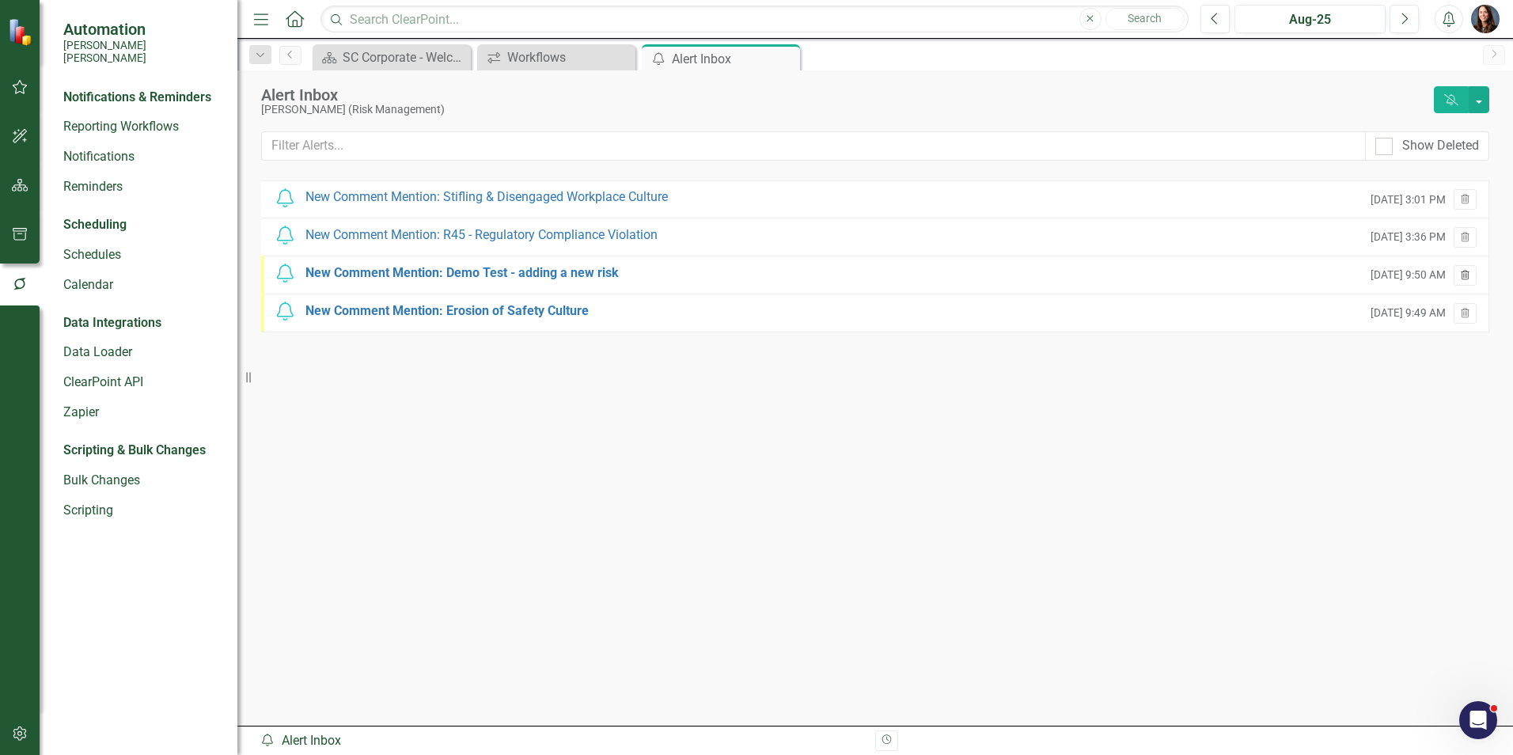
click at [1463, 279] on icon "Trash" at bounding box center [1466, 276] width 12 height 9
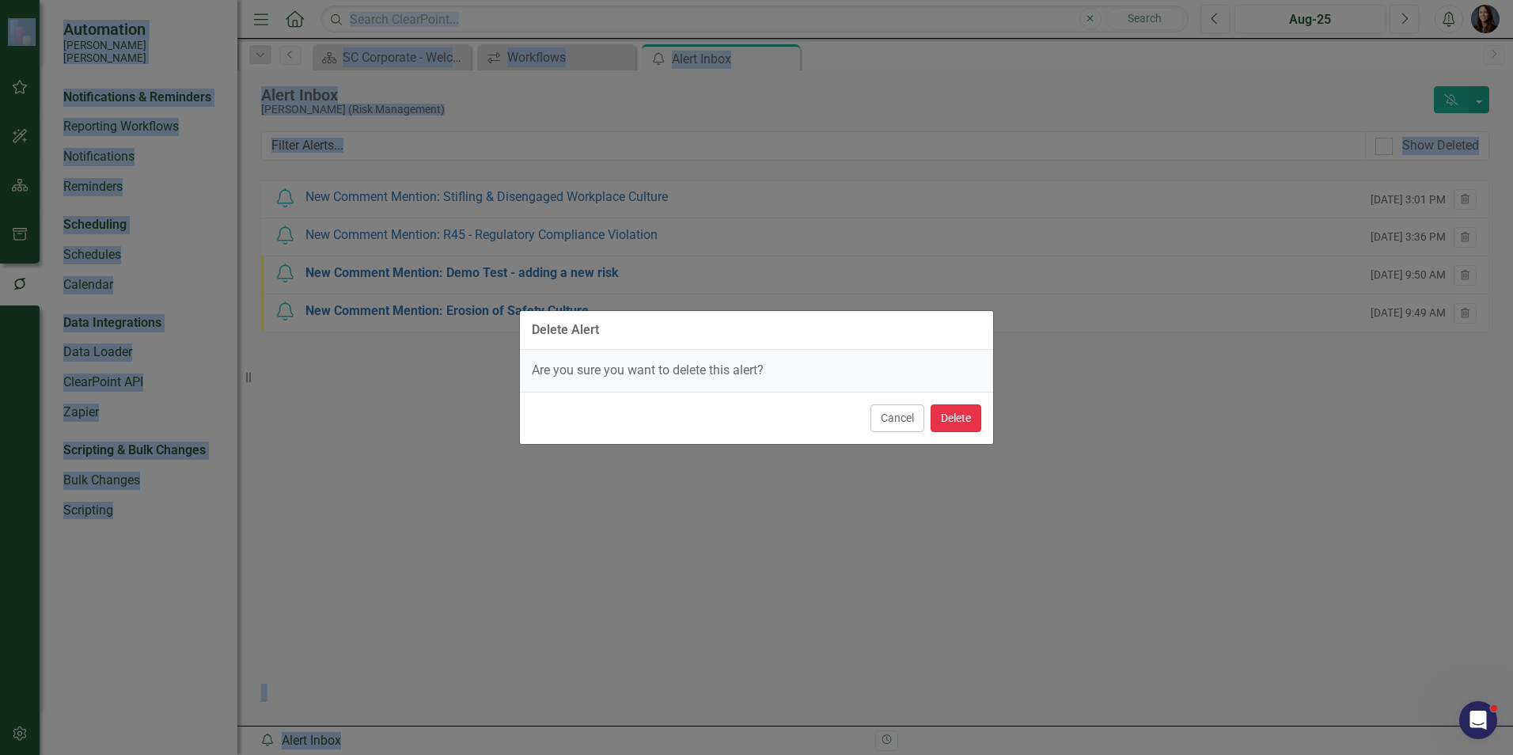
click at [953, 411] on button "Delete" at bounding box center [956, 418] width 51 height 28
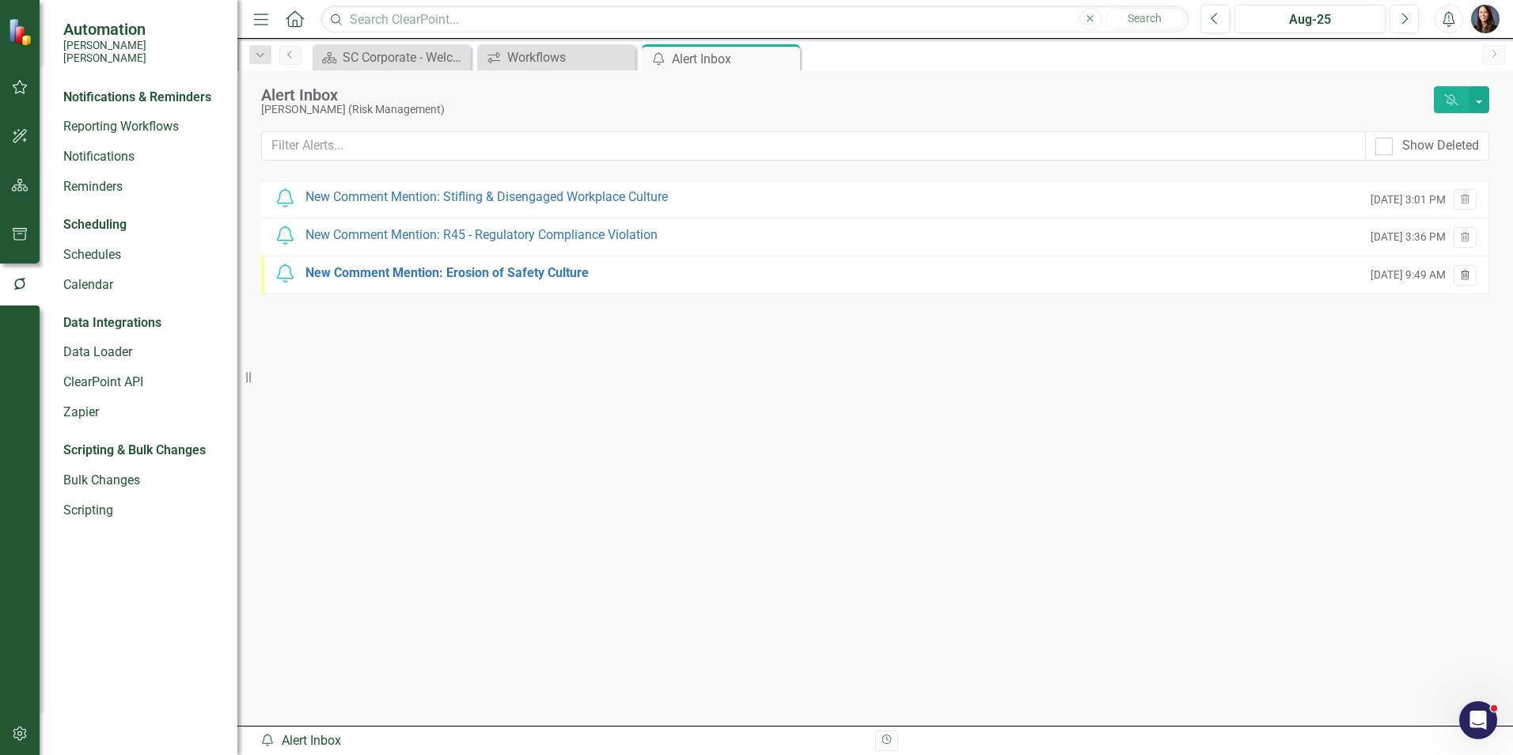
click at [1467, 279] on icon "Trash" at bounding box center [1466, 276] width 12 height 9
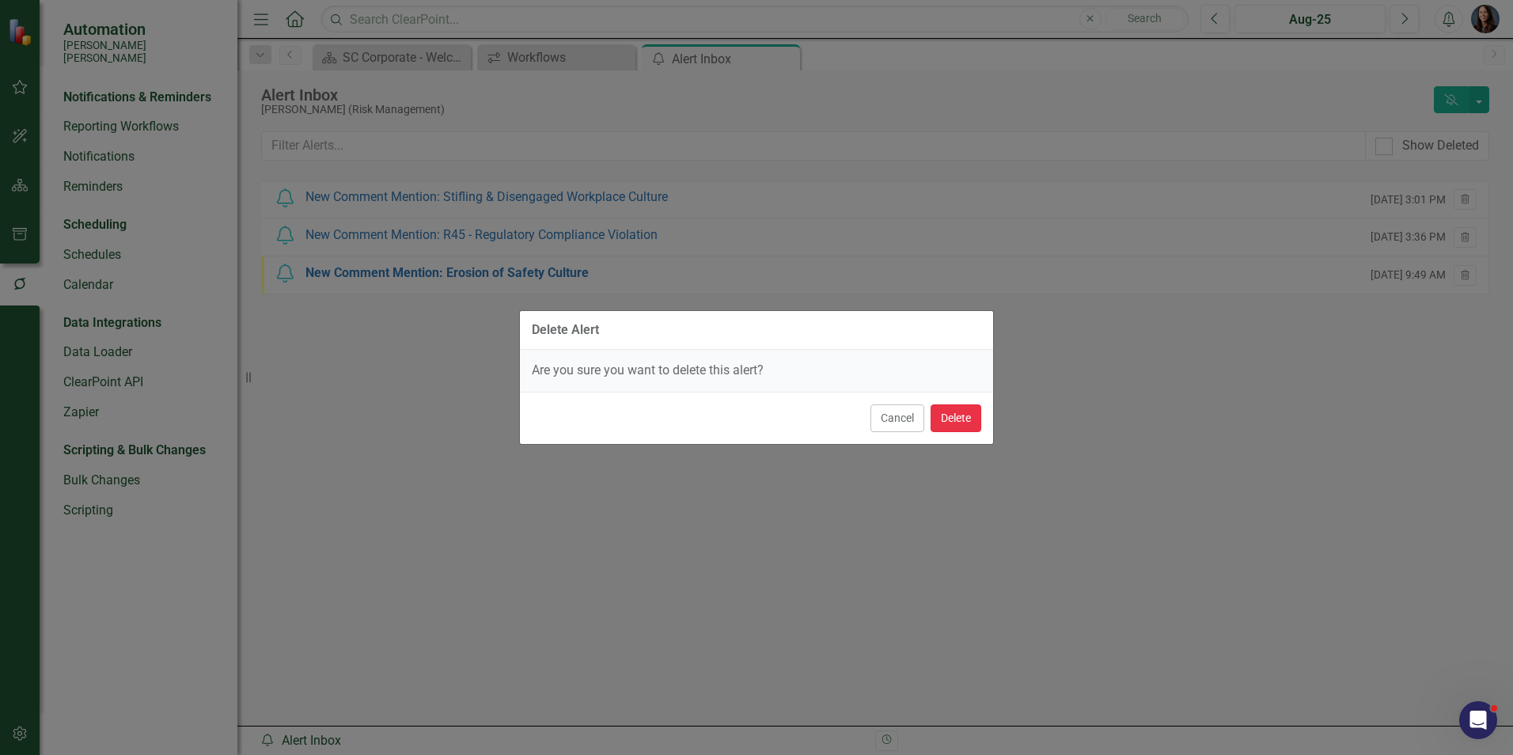
click at [964, 422] on button "Delete" at bounding box center [956, 418] width 51 height 28
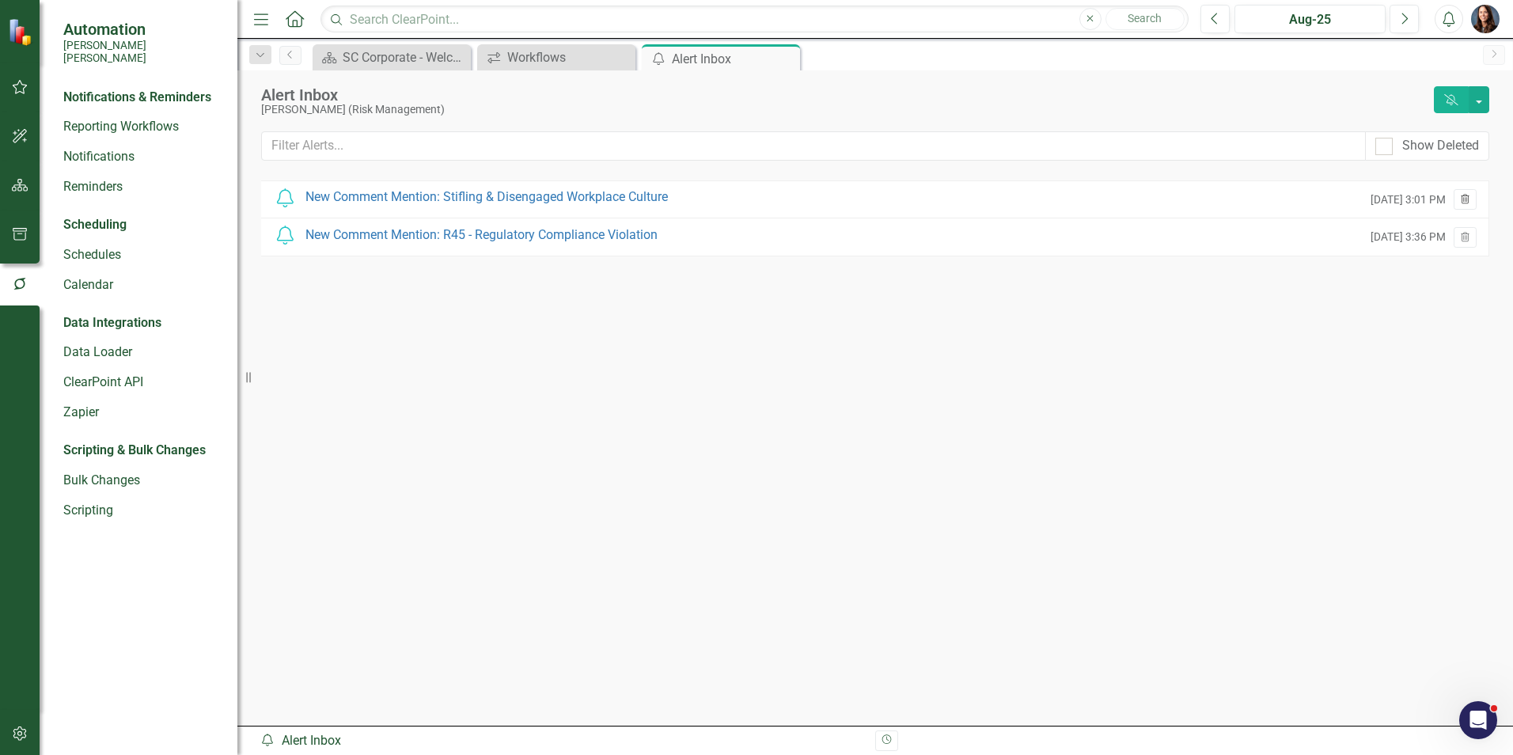
click at [1465, 200] on icon "button" at bounding box center [1465, 198] width 9 height 9
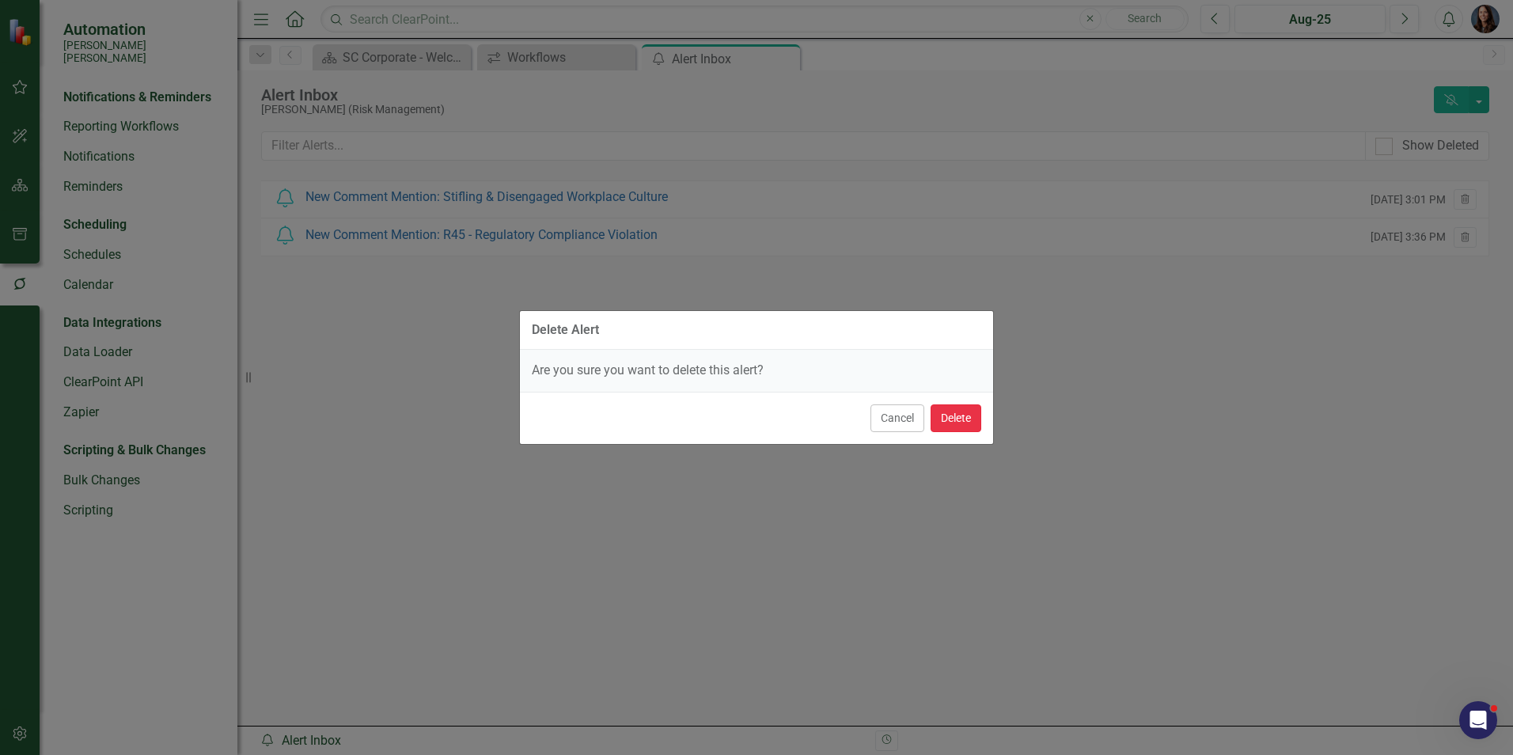
click at [964, 412] on button "Delete" at bounding box center [956, 418] width 51 height 28
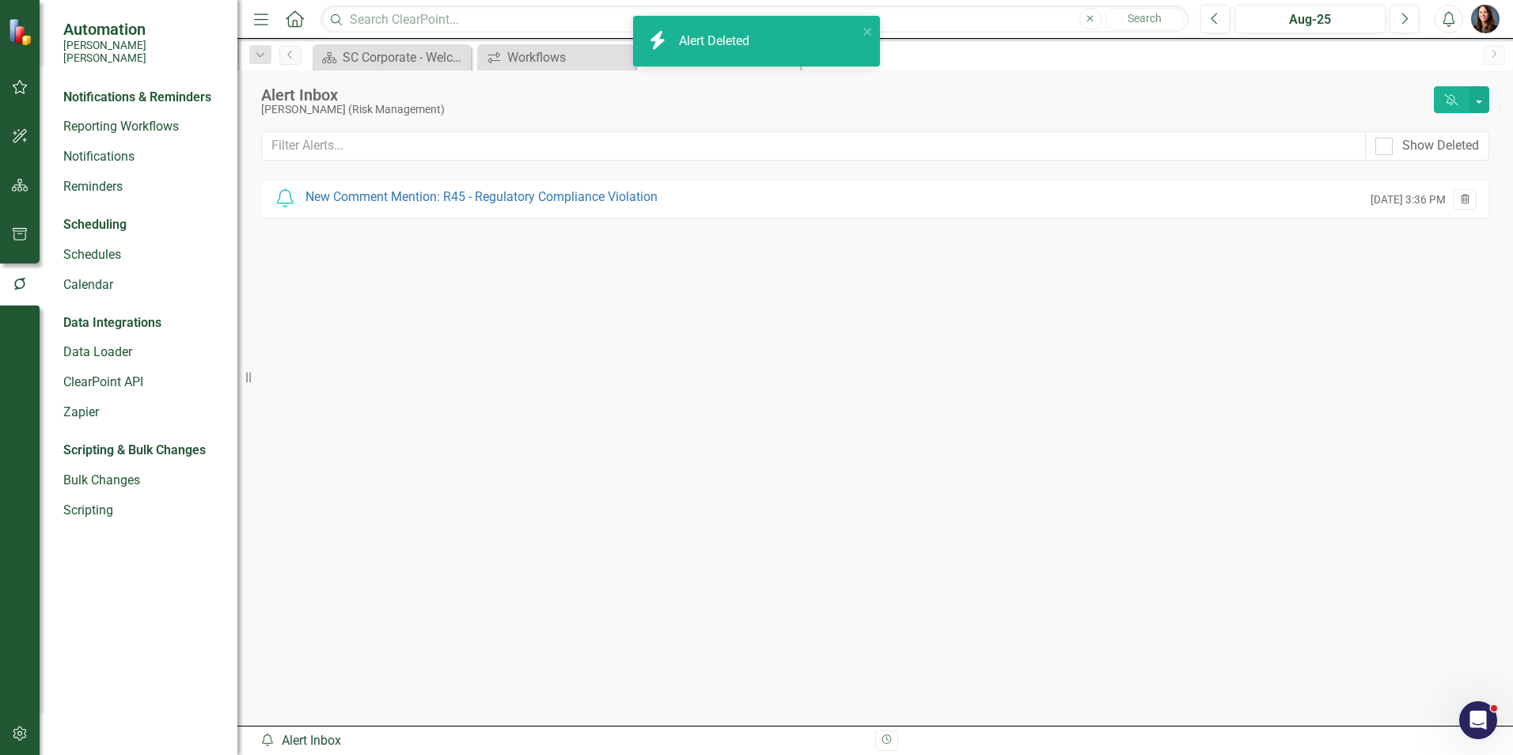
click at [1468, 196] on icon "button" at bounding box center [1465, 198] width 9 height 9
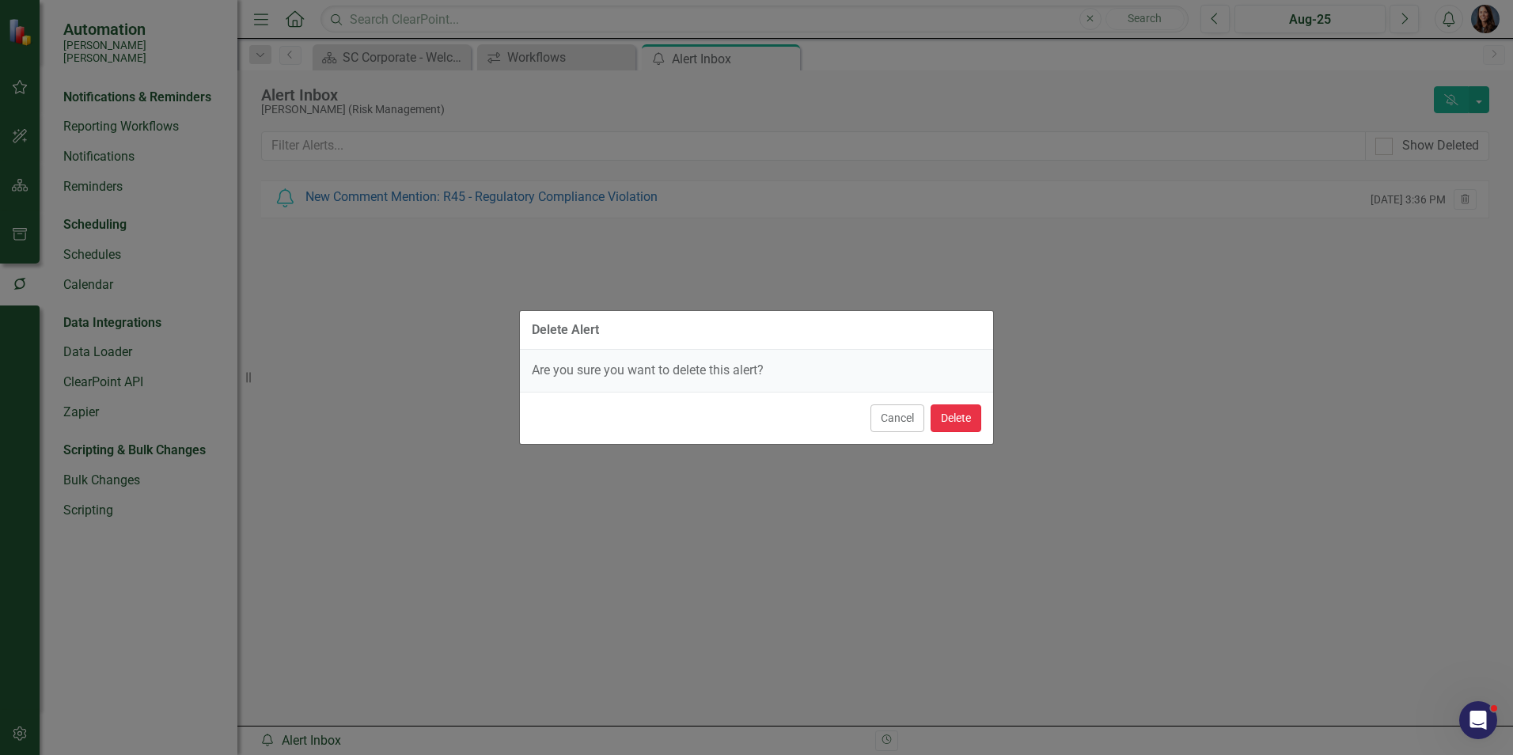
click at [953, 420] on button "Delete" at bounding box center [956, 418] width 51 height 28
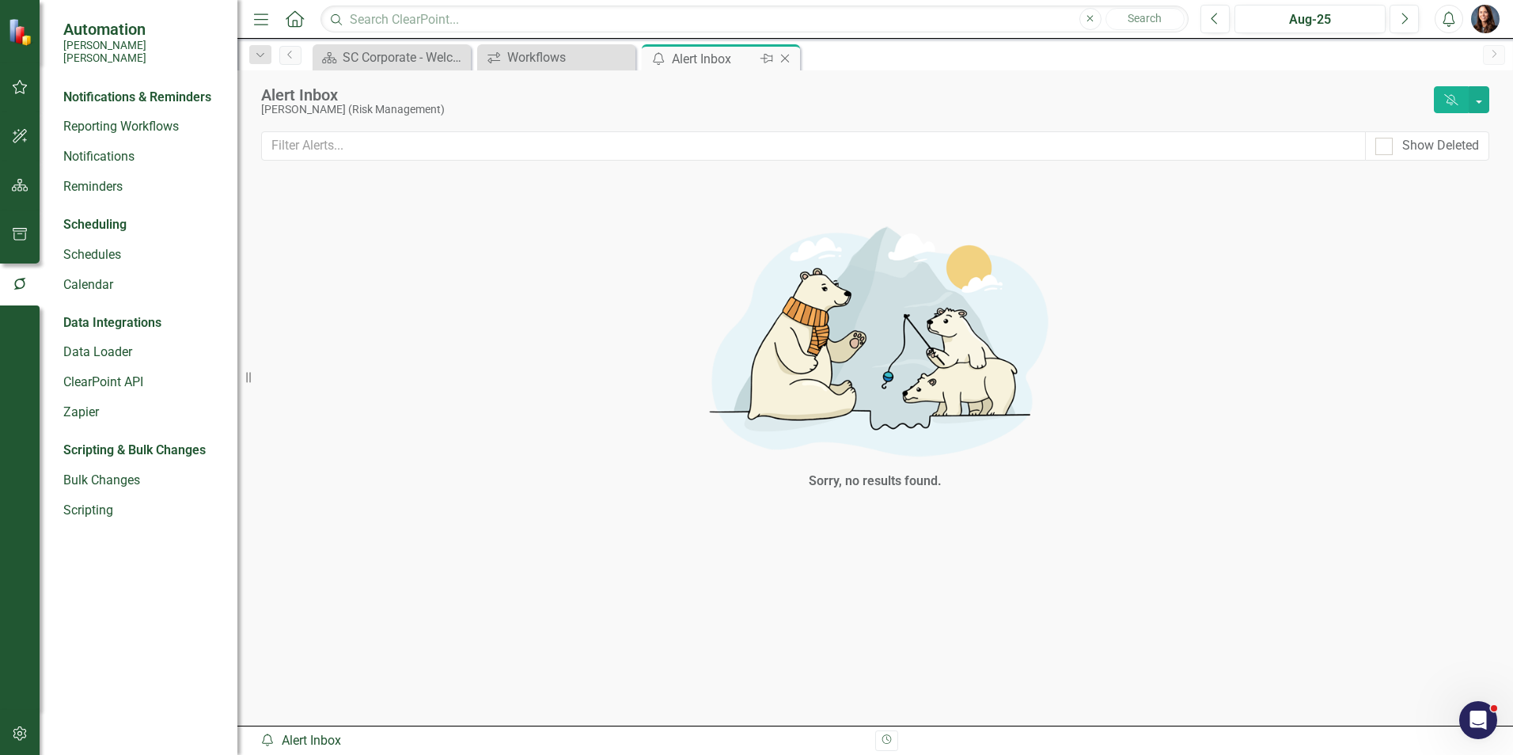
click at [786, 57] on icon "Close" at bounding box center [785, 58] width 16 height 13
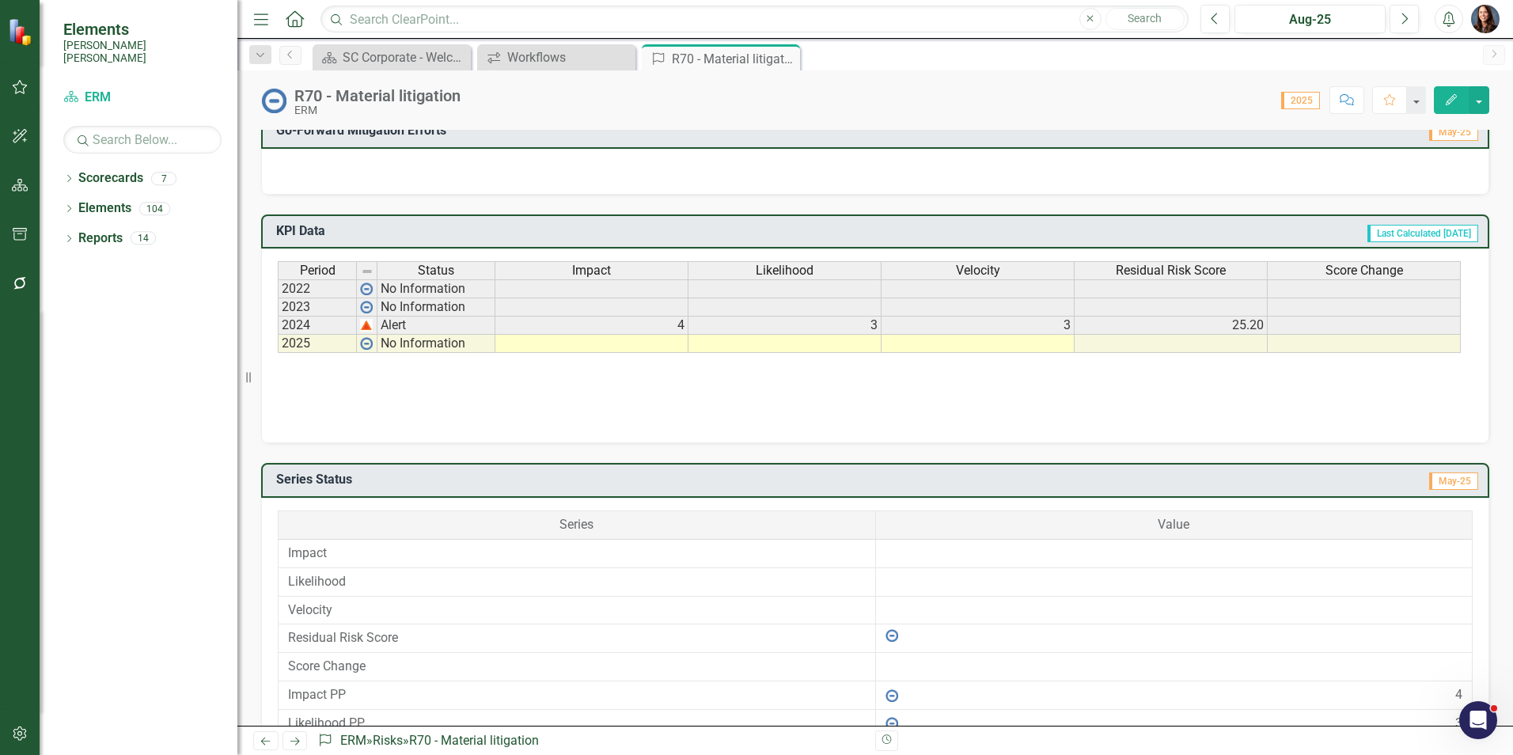
scroll to position [633, 0]
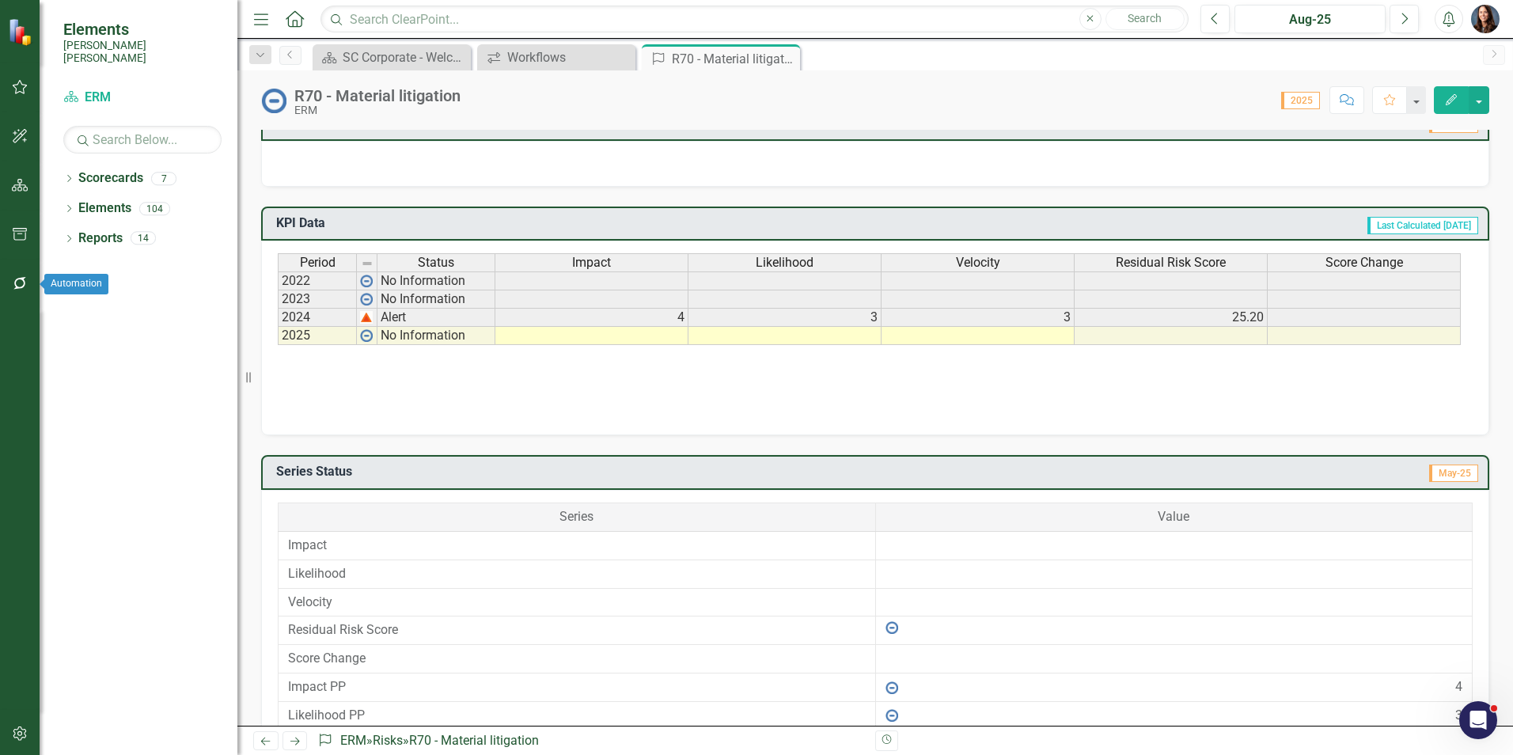
click at [21, 283] on icon "button" at bounding box center [20, 283] width 17 height 13
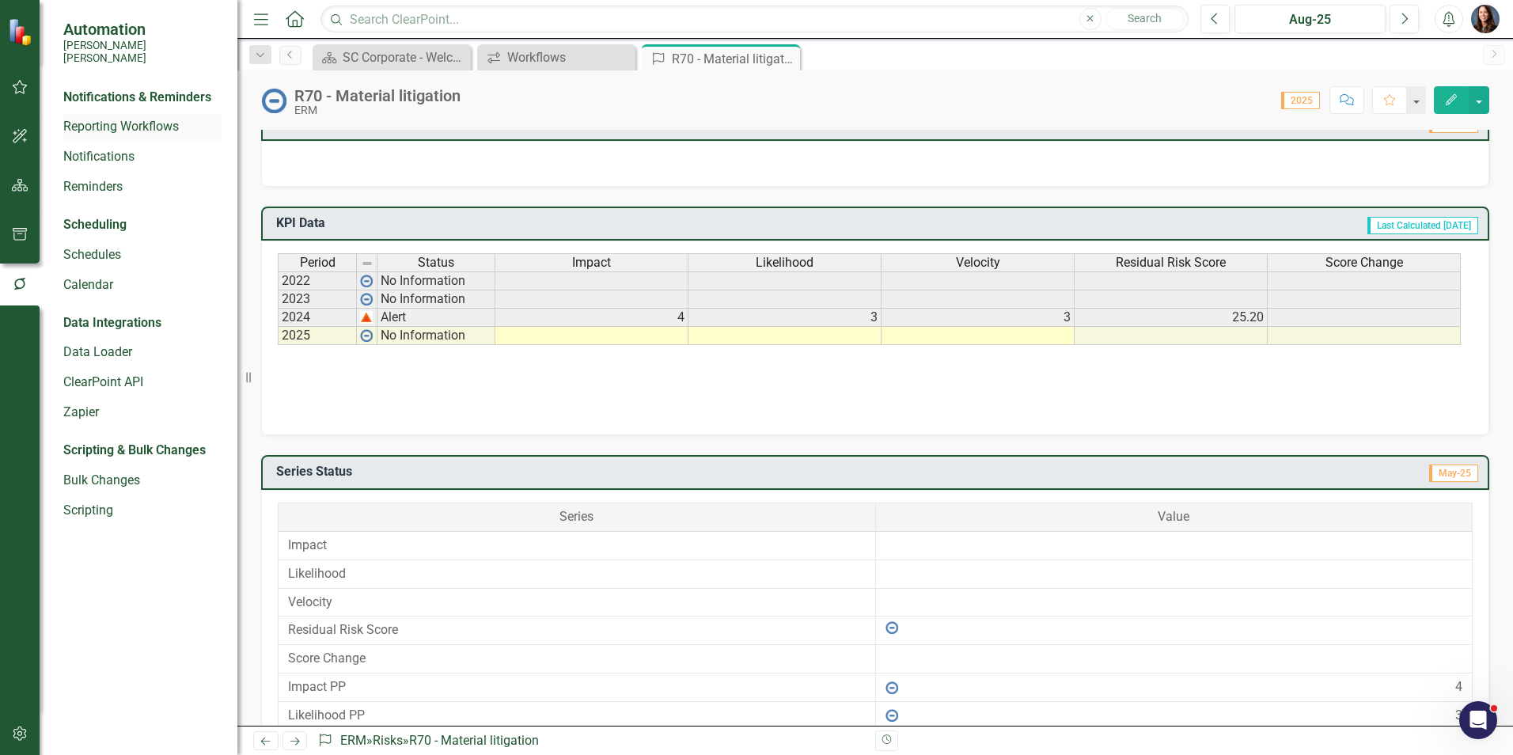
click at [120, 118] on link "Reporting Workflows" at bounding box center [142, 127] width 158 height 18
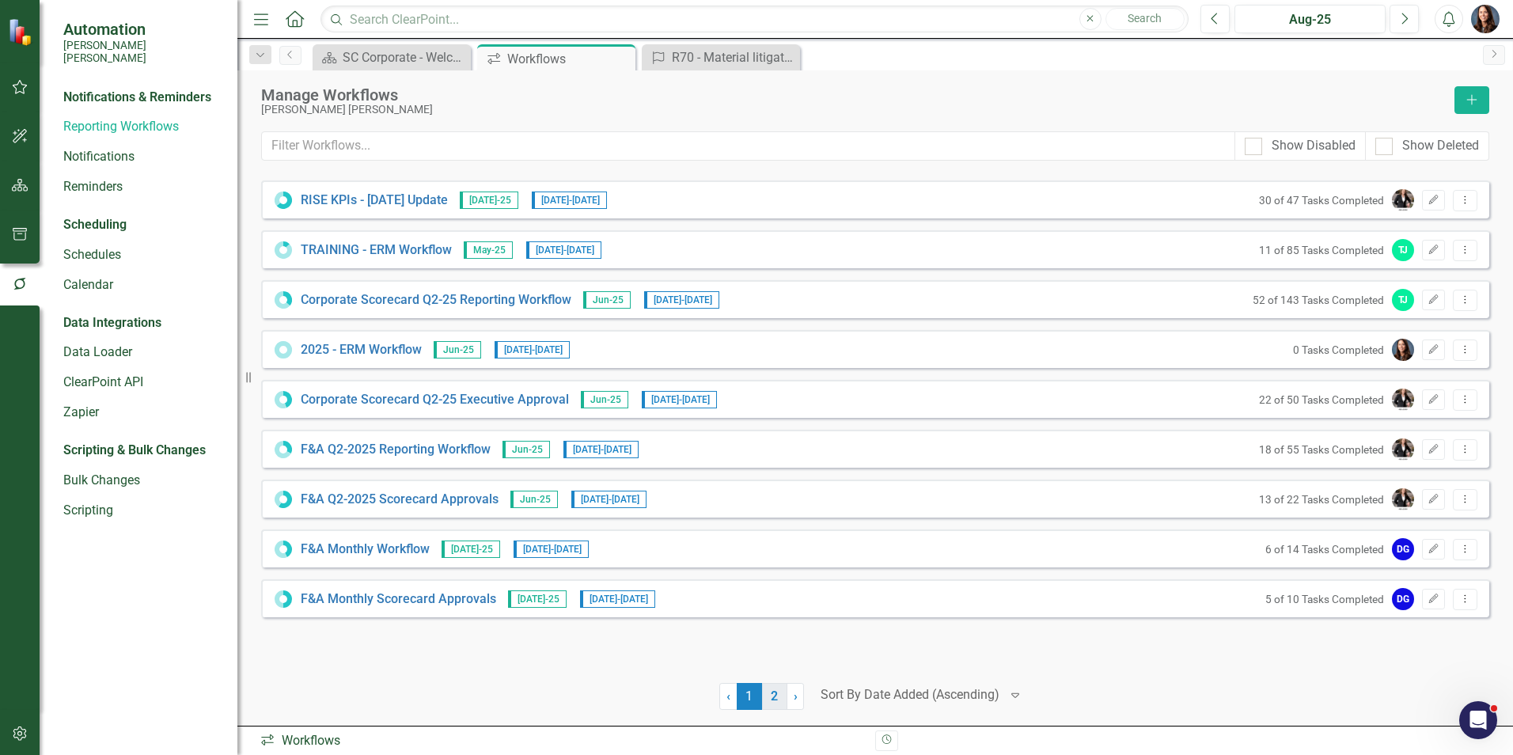
click at [775, 696] on link "2" at bounding box center [774, 696] width 25 height 27
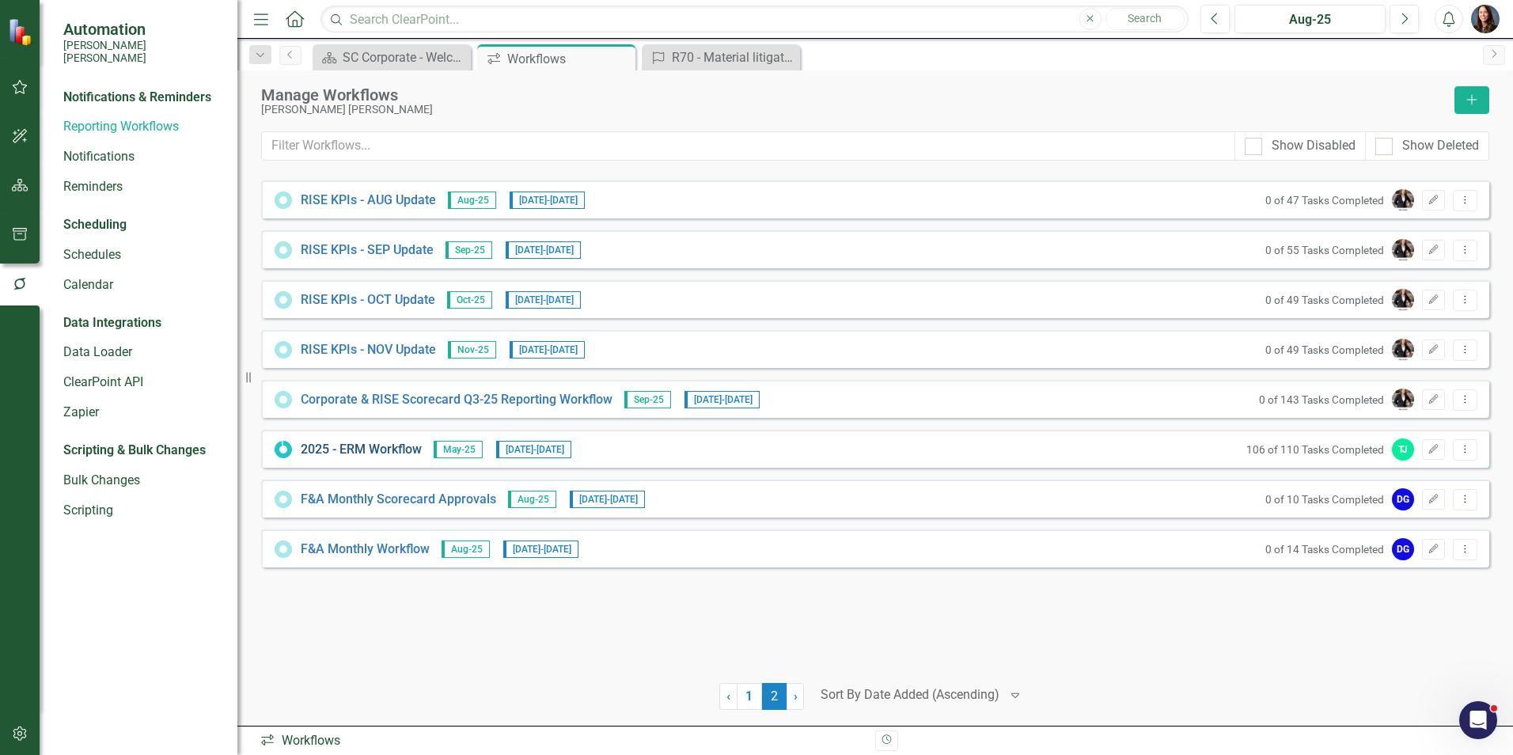
click at [369, 447] on link "2025 - ERM Workflow" at bounding box center [361, 450] width 121 height 18
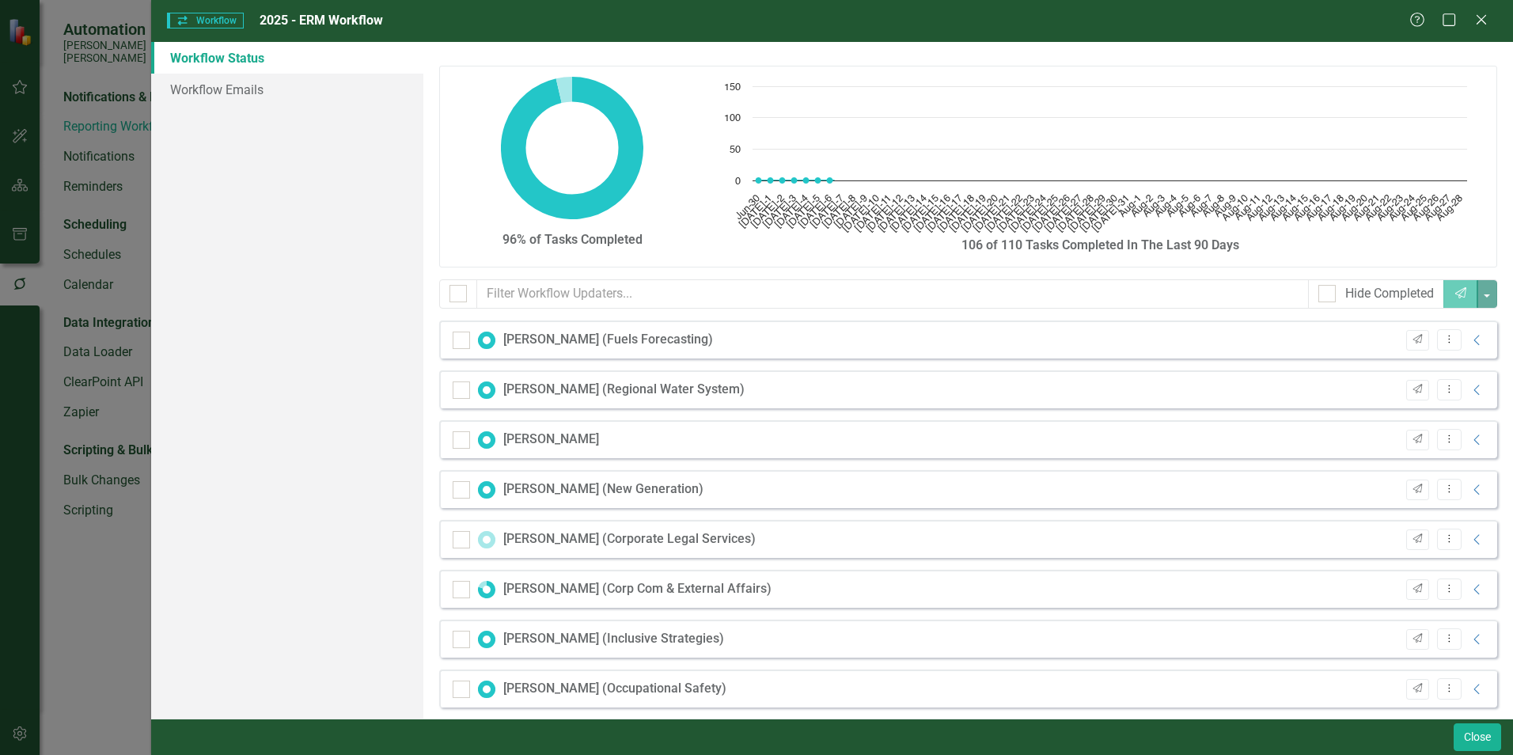
checkbox input "false"
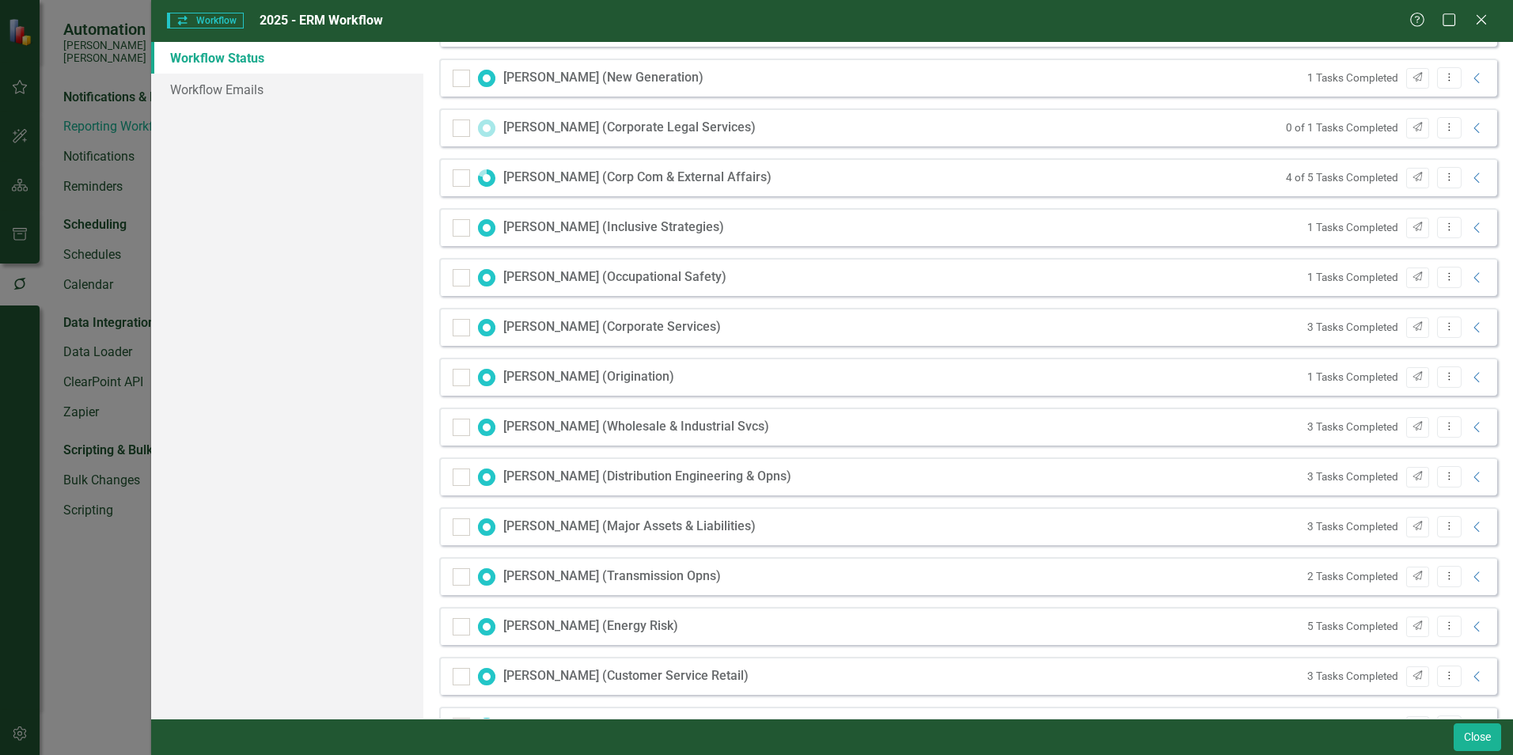
scroll to position [383, 0]
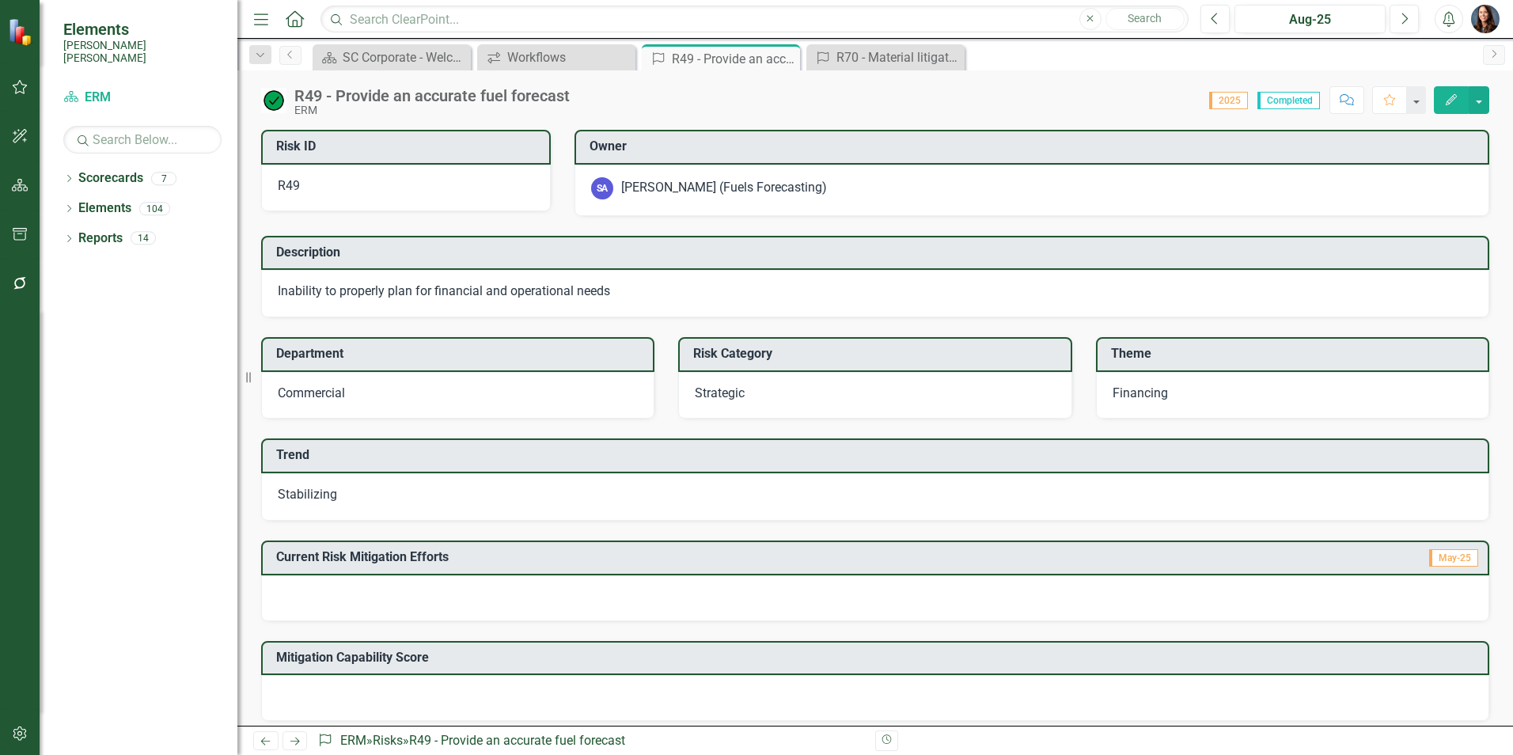
click at [1453, 28] on button "Alerts" at bounding box center [1449, 19] width 28 height 28
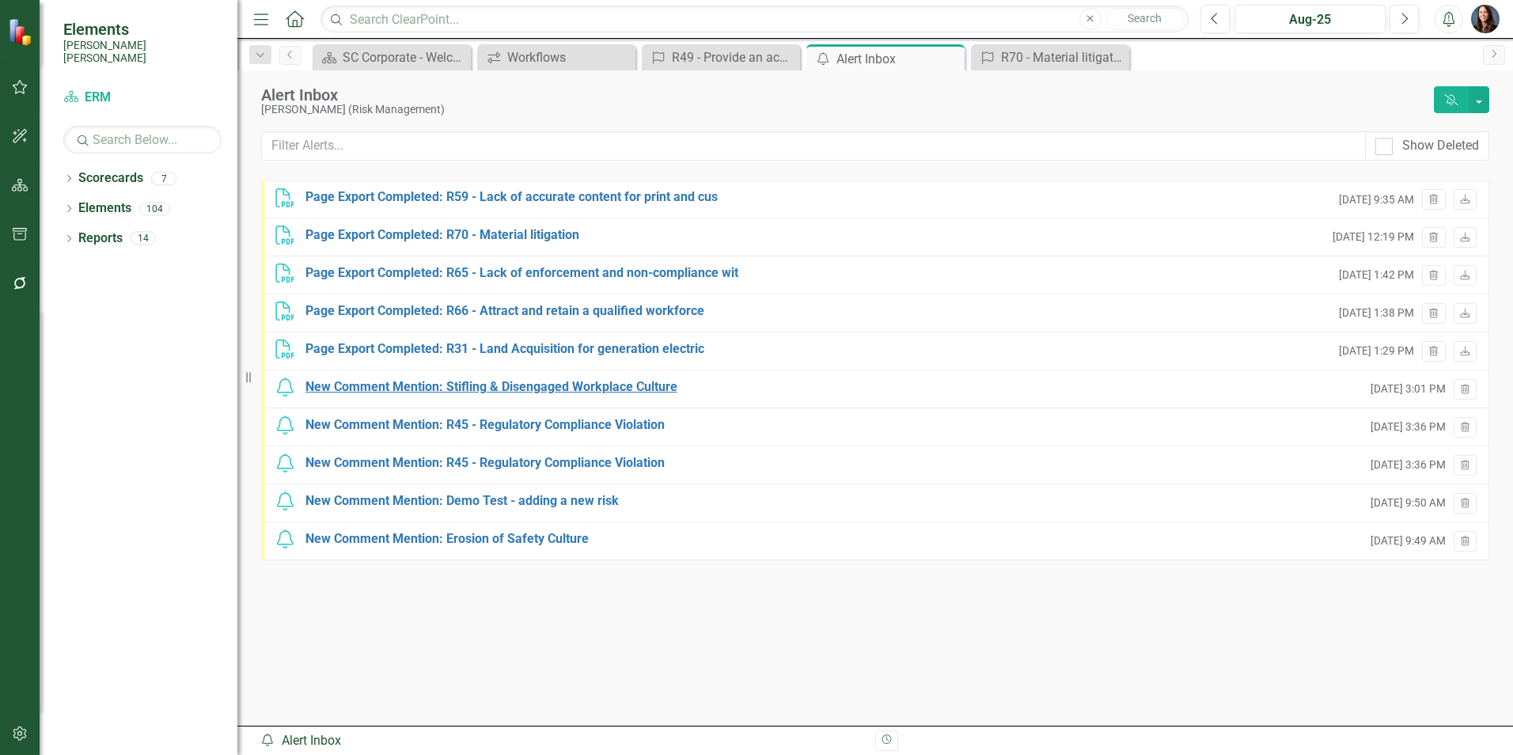
click at [374, 389] on div "New Comment Mention: Stifling & Disengaged Workplace Culture" at bounding box center [492, 387] width 372 height 18
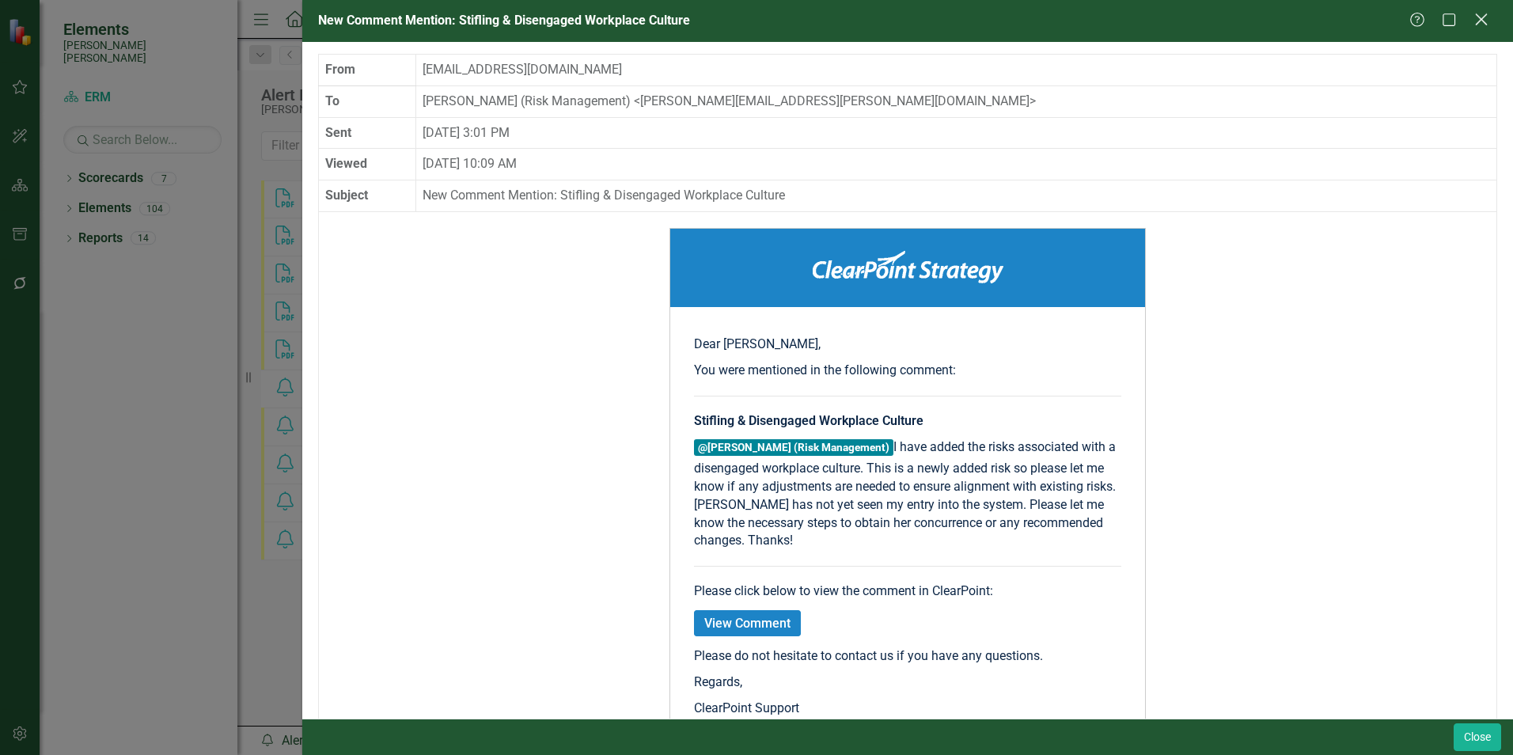
click at [1485, 18] on icon "Close" at bounding box center [1481, 19] width 20 height 15
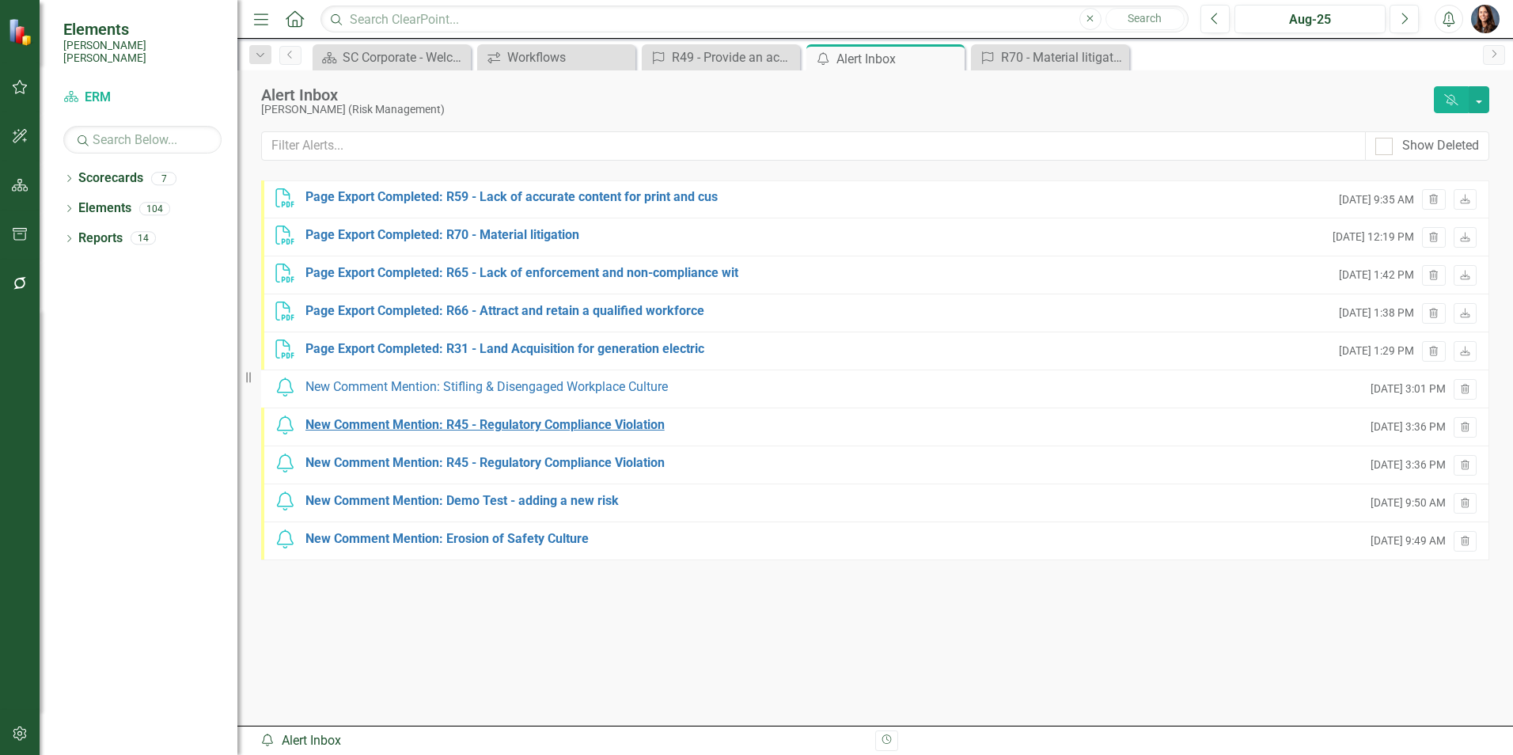
click at [516, 431] on div "New Comment Mention: R45 - Regulatory Compliance Violation" at bounding box center [485, 425] width 359 height 18
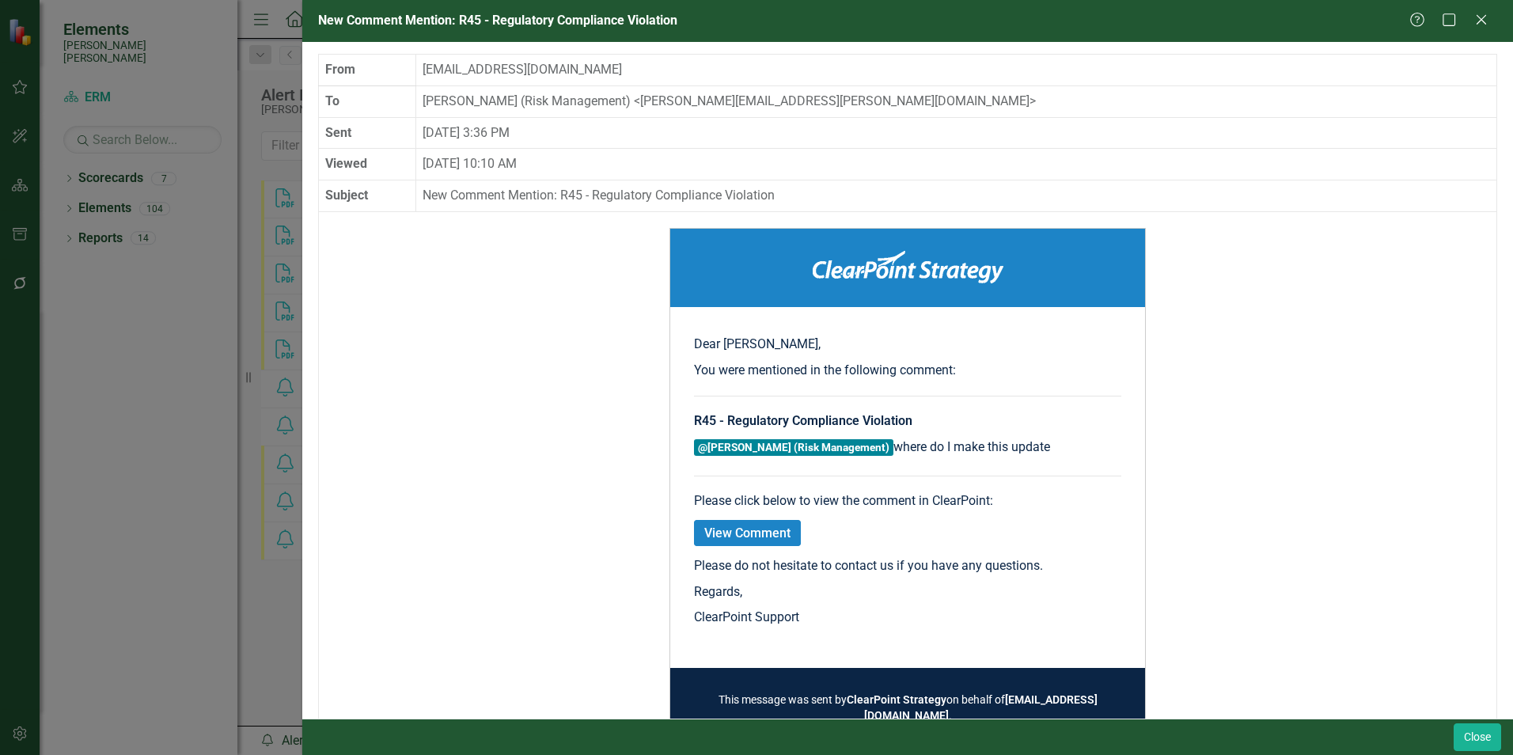
click at [717, 530] on link "View Comment" at bounding box center [747, 533] width 107 height 26
